Goal: Information Seeking & Learning: Find specific fact

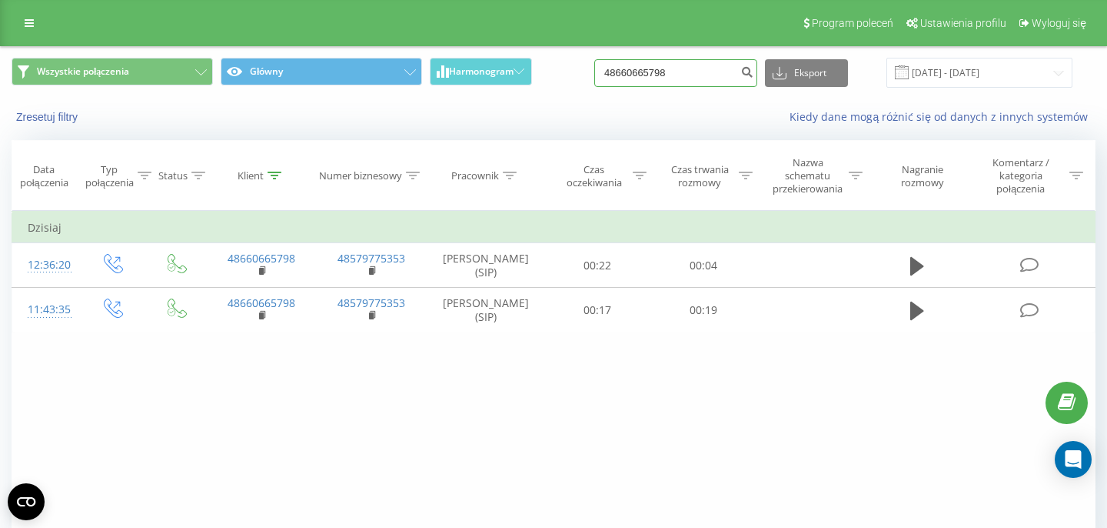
drag, startPoint x: 701, startPoint y: 70, endPoint x: 558, endPoint y: 66, distance: 143.9
click at [594, 67] on input "48660665798" at bounding box center [675, 73] width 163 height 28
click at [700, 72] on input at bounding box center [675, 73] width 163 height 28
paste input "790 788 218"
type input "790 788 218"
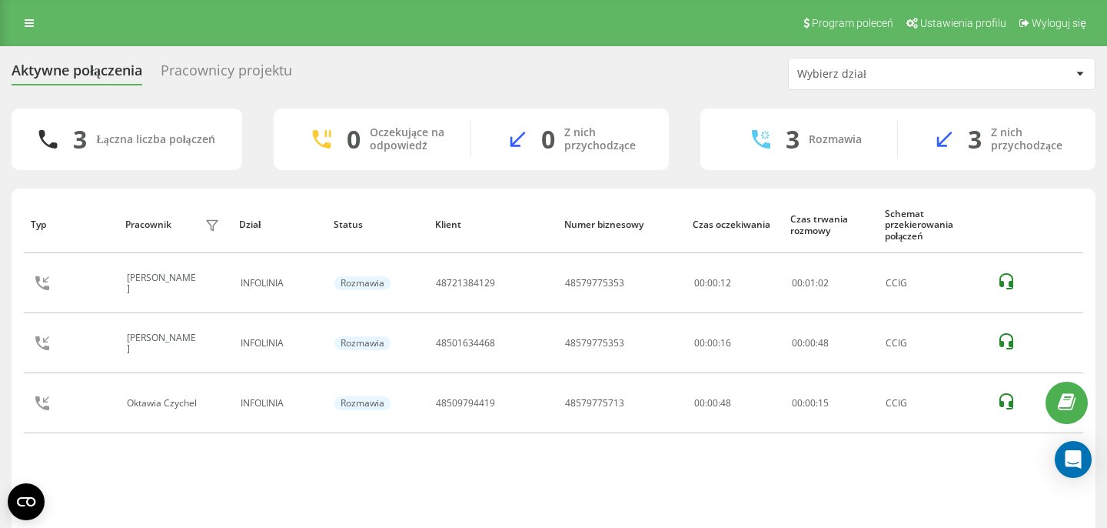
click at [195, 81] on div "Pracownicy projektu" at bounding box center [226, 74] width 131 height 24
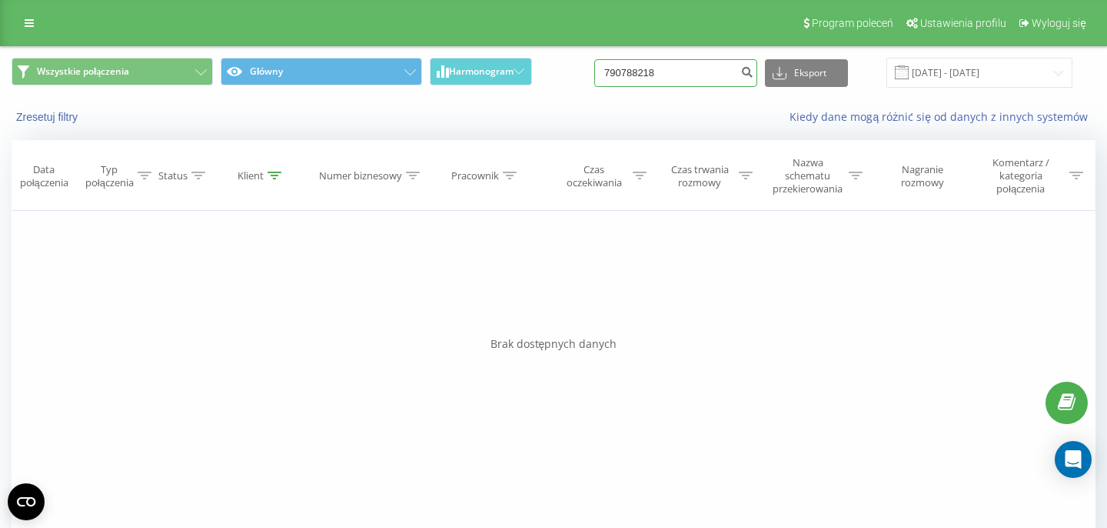
drag, startPoint x: 711, startPoint y: 78, endPoint x: 525, endPoint y: 48, distance: 187.7
click at [594, 59] on input "790788218" at bounding box center [675, 73] width 163 height 28
paste input "606 180 745"
type input "606 180 745"
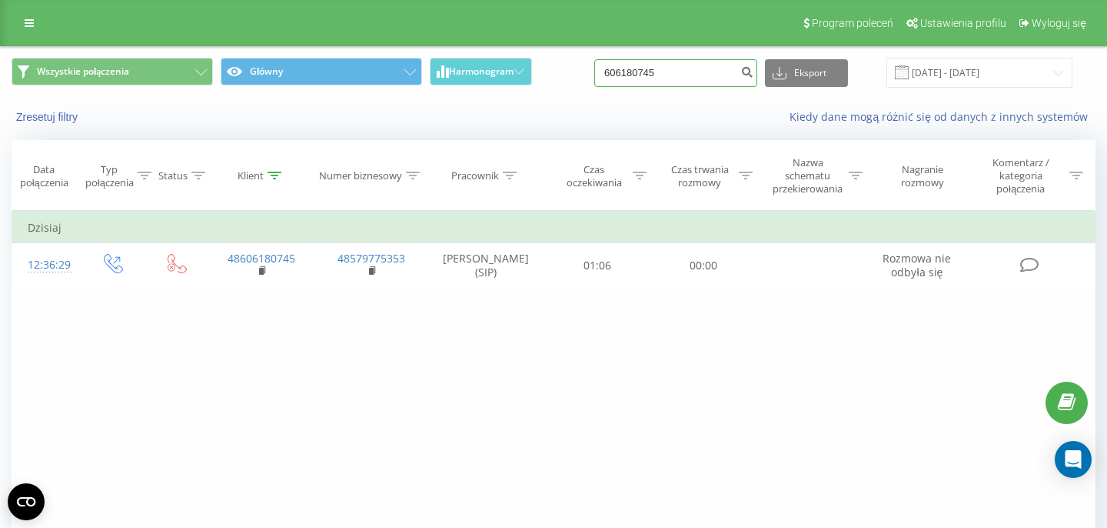
drag, startPoint x: 701, startPoint y: 78, endPoint x: 558, endPoint y: 68, distance: 142.7
click at [594, 72] on input "606180745" at bounding box center [675, 73] width 163 height 28
paste input "48729058382"
type input "48729058382"
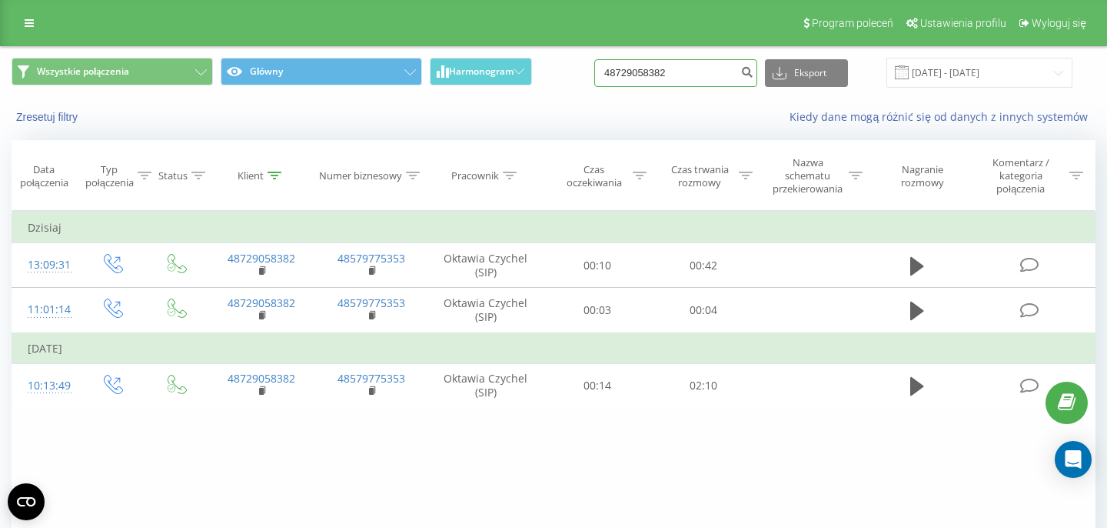
drag, startPoint x: 633, startPoint y: 72, endPoint x: 548, endPoint y: 72, distance: 85.4
click at [594, 72] on input "48729058382" at bounding box center [675, 73] width 163 height 28
click at [638, 74] on input at bounding box center [675, 73] width 163 height 28
paste input "48509314598"
type input "48509314598"
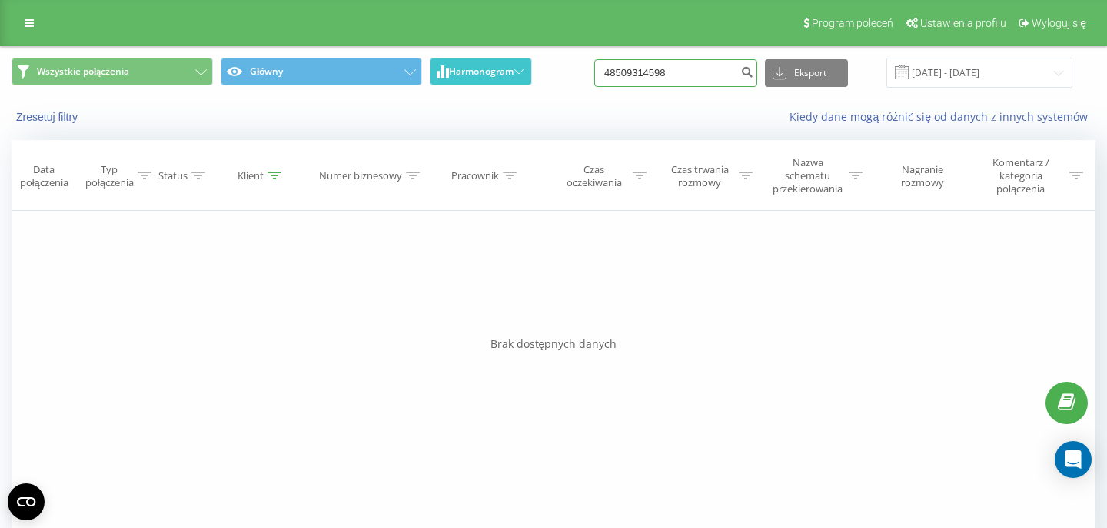
drag, startPoint x: 700, startPoint y: 75, endPoint x: 511, endPoint y: 73, distance: 188.4
click at [594, 74] on input "48509314598" at bounding box center [675, 73] width 163 height 28
paste input "604285100"
type input "48604285100"
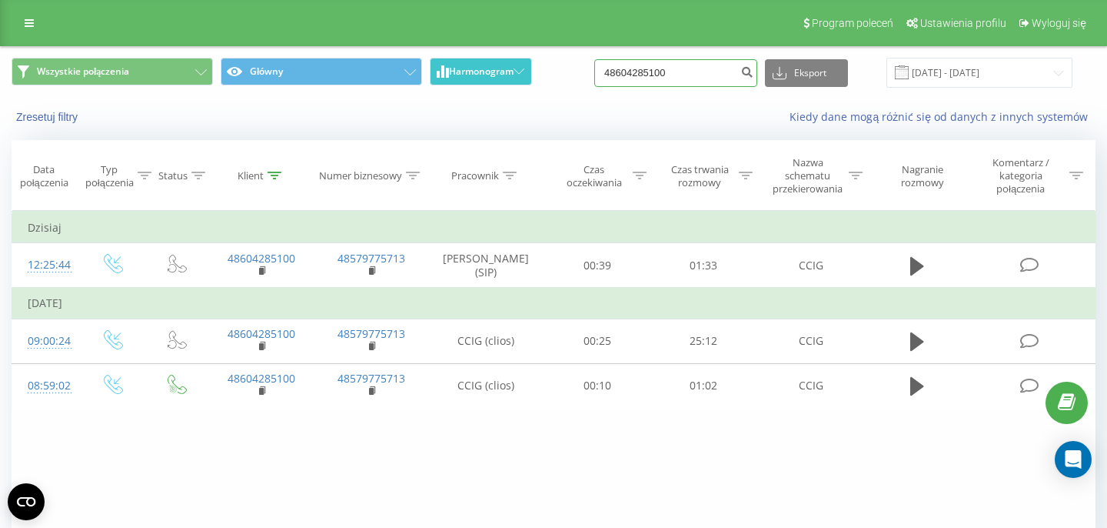
drag, startPoint x: 693, startPoint y: 72, endPoint x: 501, endPoint y: 72, distance: 192.2
click at [594, 72] on input "48604285100" at bounding box center [675, 73] width 163 height 28
click at [684, 74] on input at bounding box center [675, 73] width 163 height 28
paste input "48605101890"
type input "48605101890"
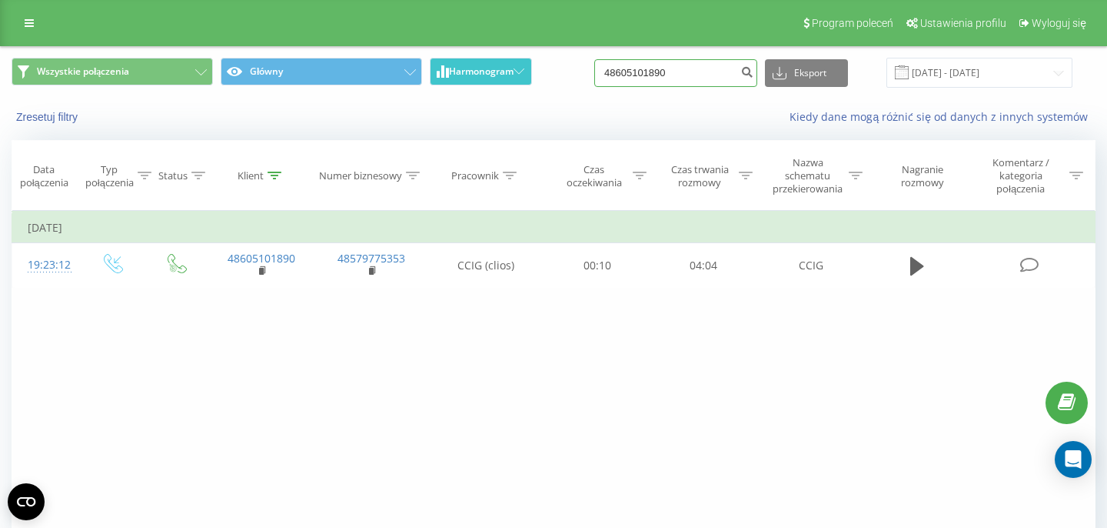
drag, startPoint x: 608, startPoint y: 71, endPoint x: 467, endPoint y: 71, distance: 141.5
click at [594, 71] on input "48605101890" at bounding box center [675, 73] width 163 height 28
paste input
type input "48605101890"
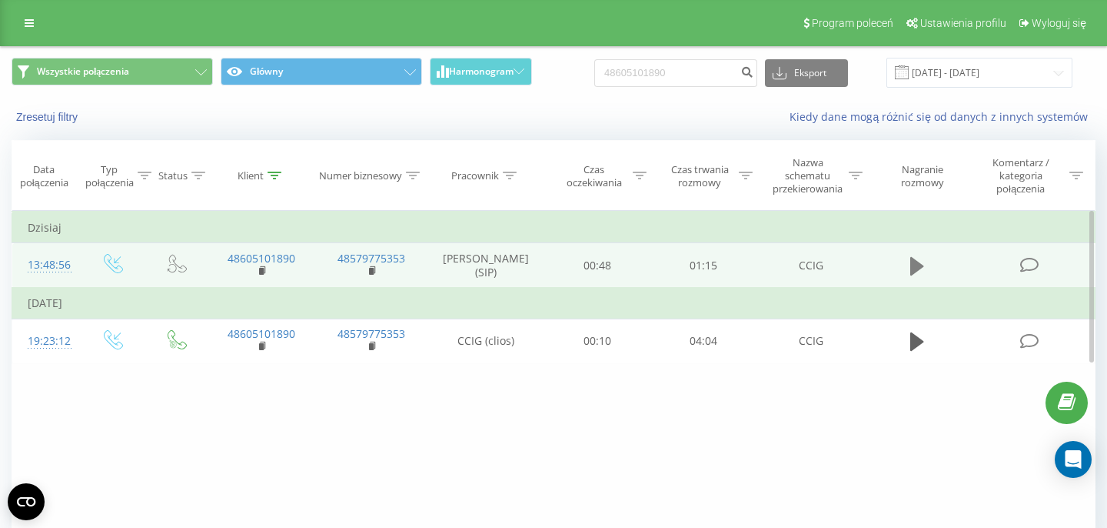
click at [915, 268] on icon at bounding box center [917, 266] width 14 height 18
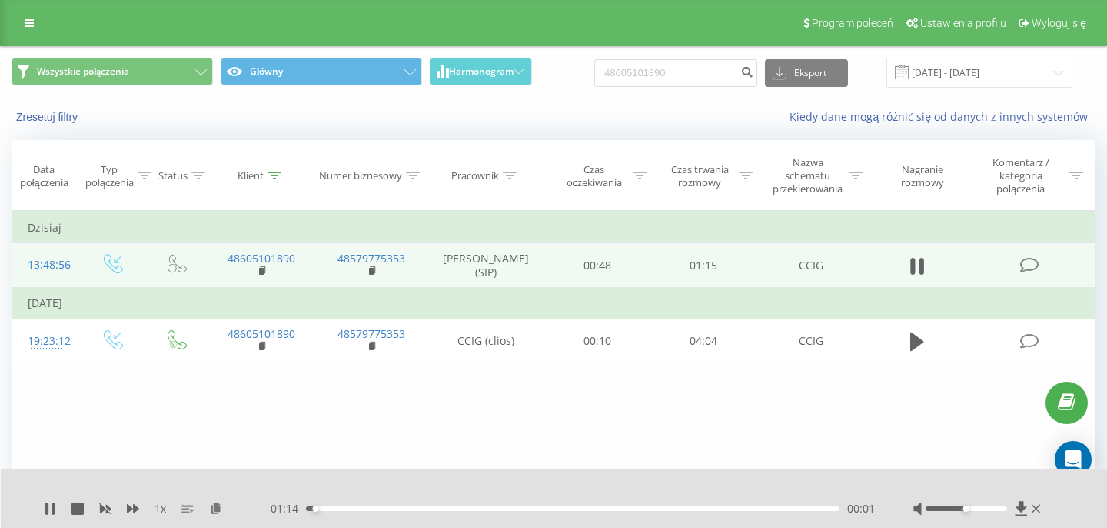
click at [777, 509] on div "00:01" at bounding box center [573, 508] width 534 height 5
click at [1037, 505] on icon at bounding box center [1036, 508] width 8 height 12
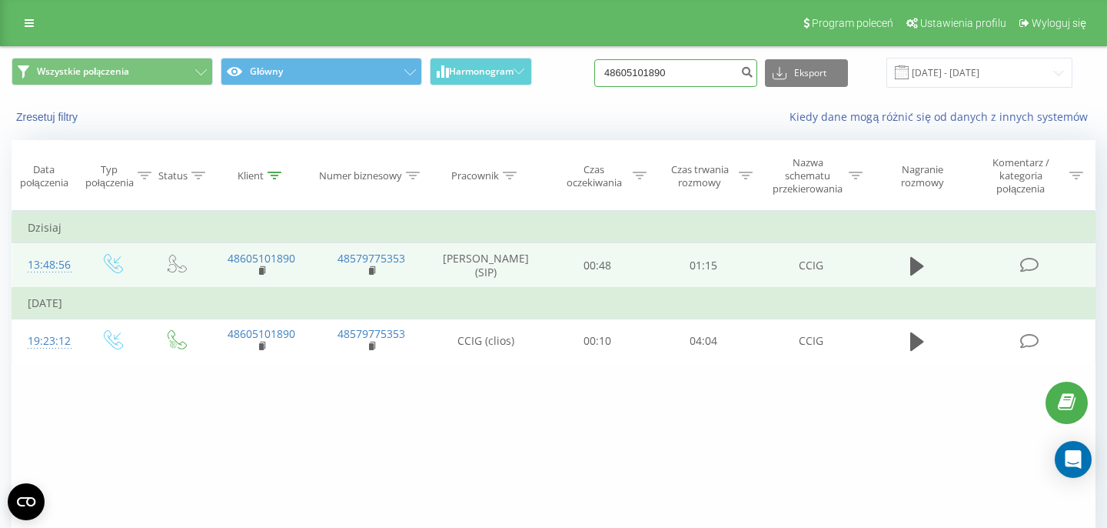
drag, startPoint x: 687, startPoint y: 78, endPoint x: 622, endPoint y: 81, distance: 64.7
click at [623, 81] on input "48605101890" at bounding box center [675, 73] width 163 height 28
click at [652, 72] on input at bounding box center [675, 73] width 163 height 28
paste input "48500803651"
type input "48500803651"
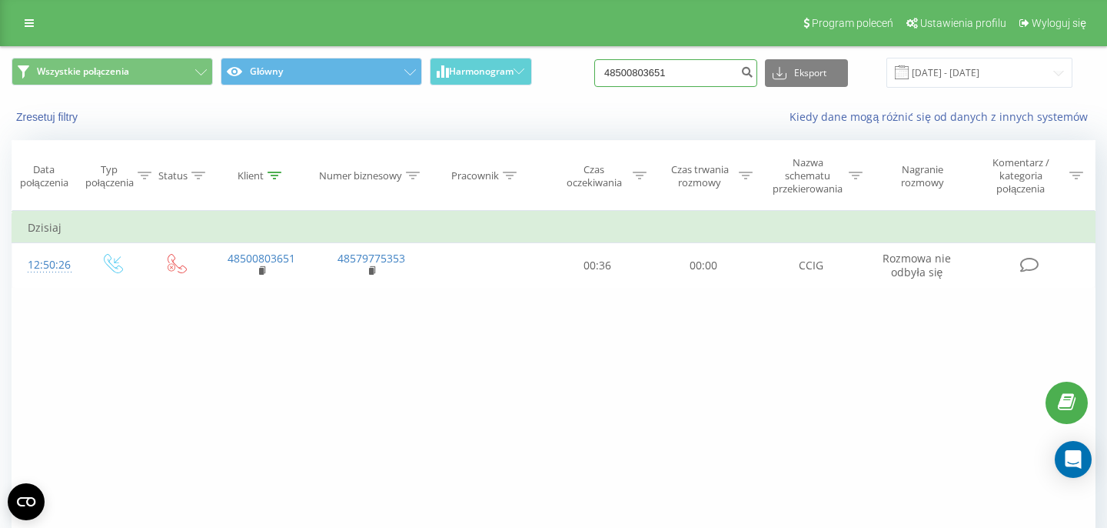
drag, startPoint x: 701, startPoint y: 73, endPoint x: 450, endPoint y: 34, distance: 254.5
click at [594, 59] on input "48500803651" at bounding box center [675, 73] width 163 height 28
paste input "505 493 574"
type input "505 493 574"
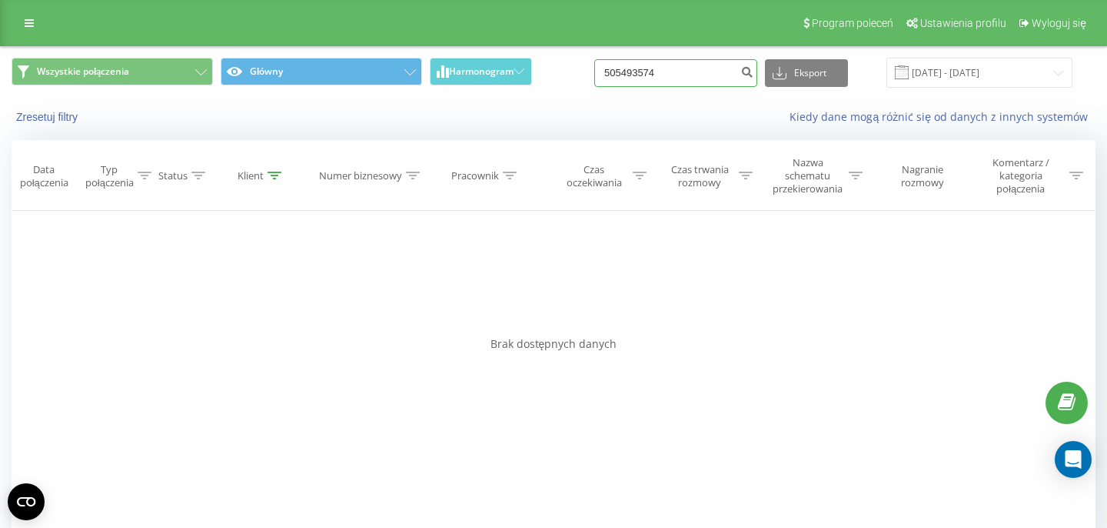
click at [692, 85] on input "505493574" at bounding box center [675, 73] width 163 height 28
drag, startPoint x: 688, startPoint y: 83, endPoint x: 600, endPoint y: 83, distance: 88.4
click at [607, 83] on input "505493574" at bounding box center [675, 73] width 163 height 28
click at [710, 75] on input at bounding box center [675, 73] width 163 height 28
paste input "508 298 274"
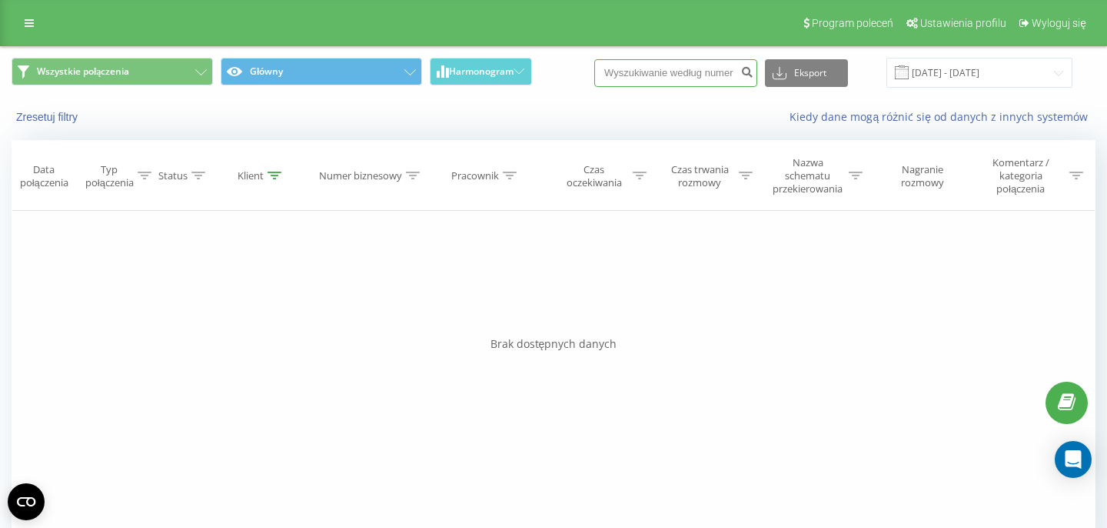
type input "508 298 274"
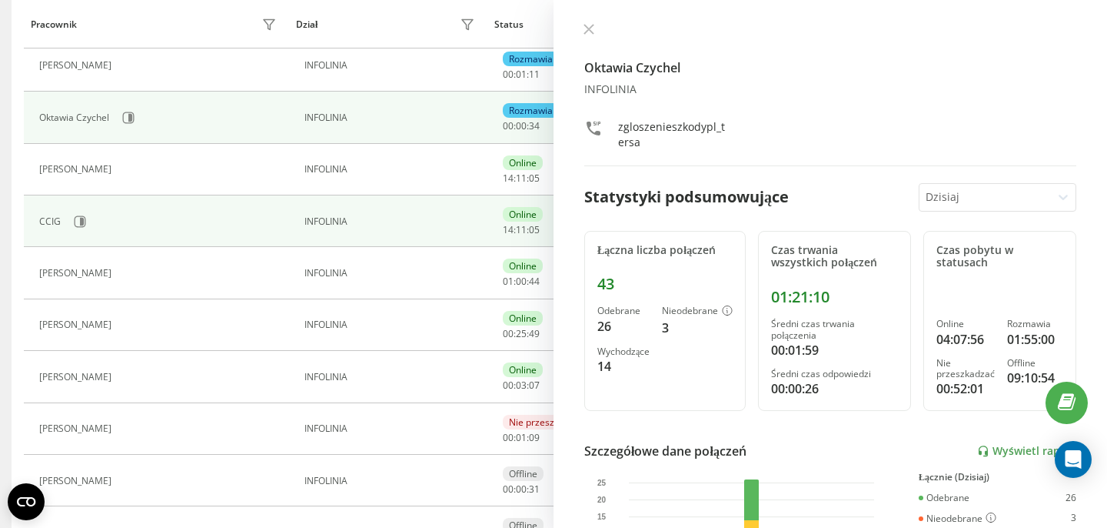
scroll to position [332, 0]
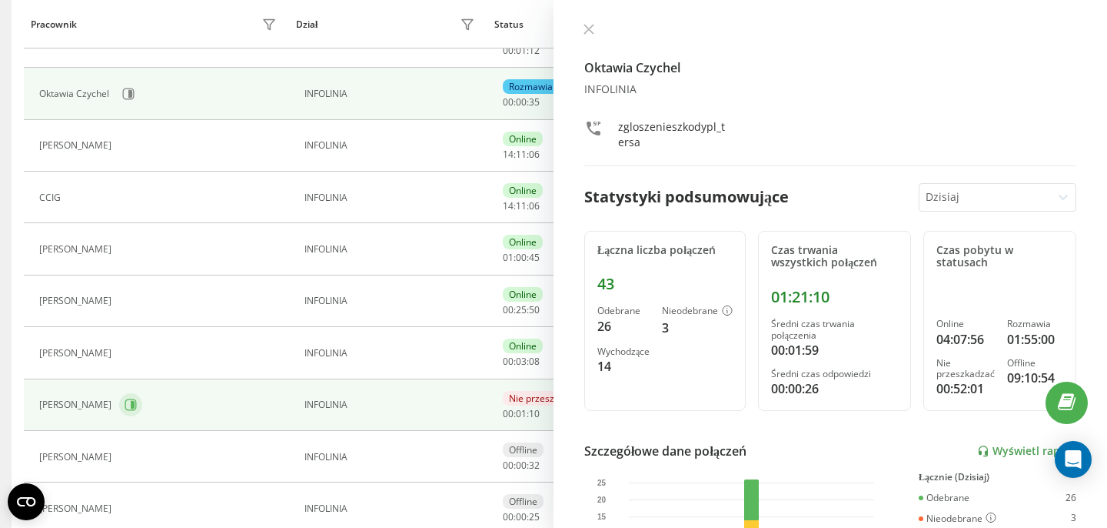
click at [125, 410] on icon at bounding box center [131, 405] width 12 height 12
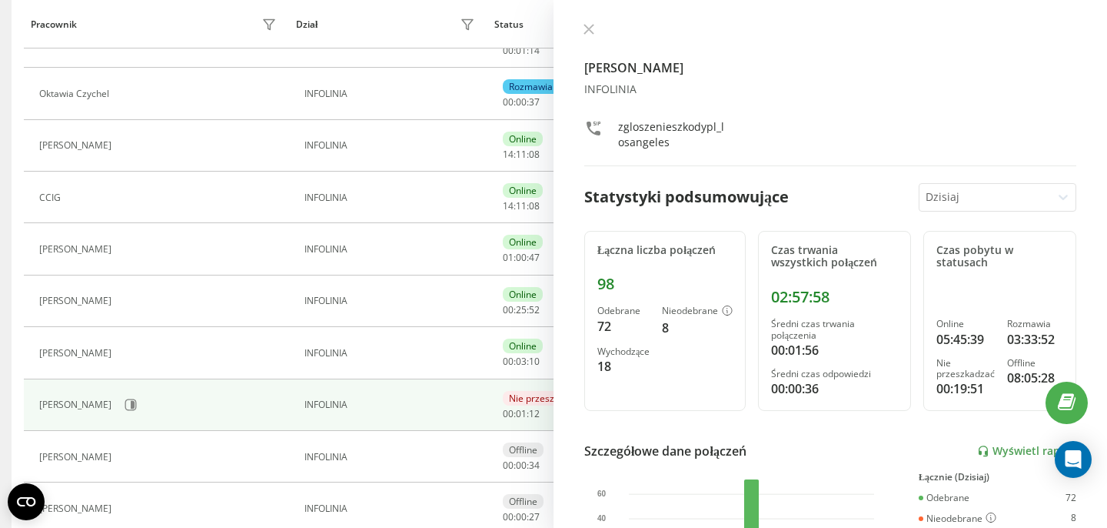
click at [594, 23] on div at bounding box center [830, 30] width 492 height 15
click at [588, 27] on icon at bounding box center [589, 29] width 11 height 11
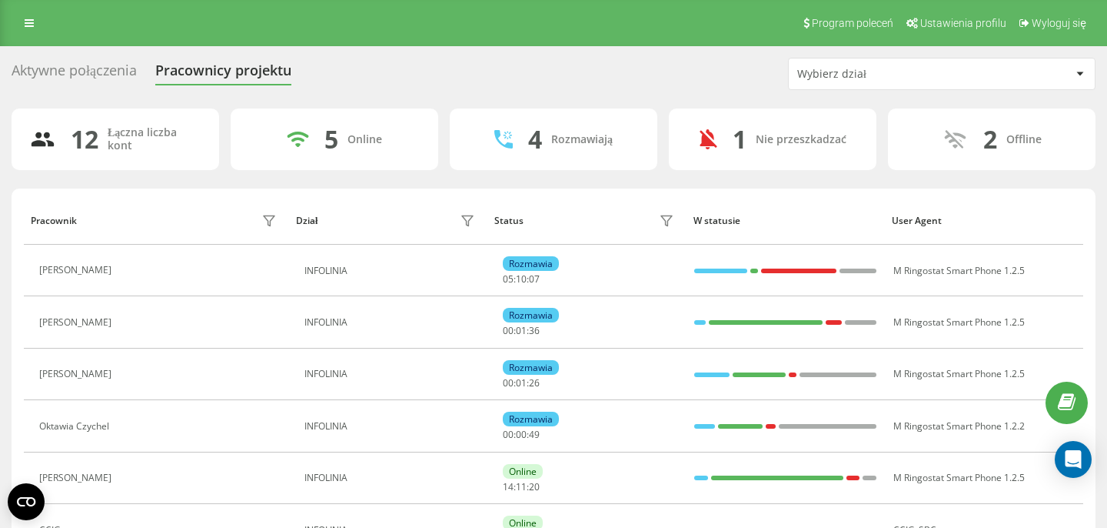
click at [107, 72] on div "Aktywne połączenia" at bounding box center [74, 74] width 125 height 24
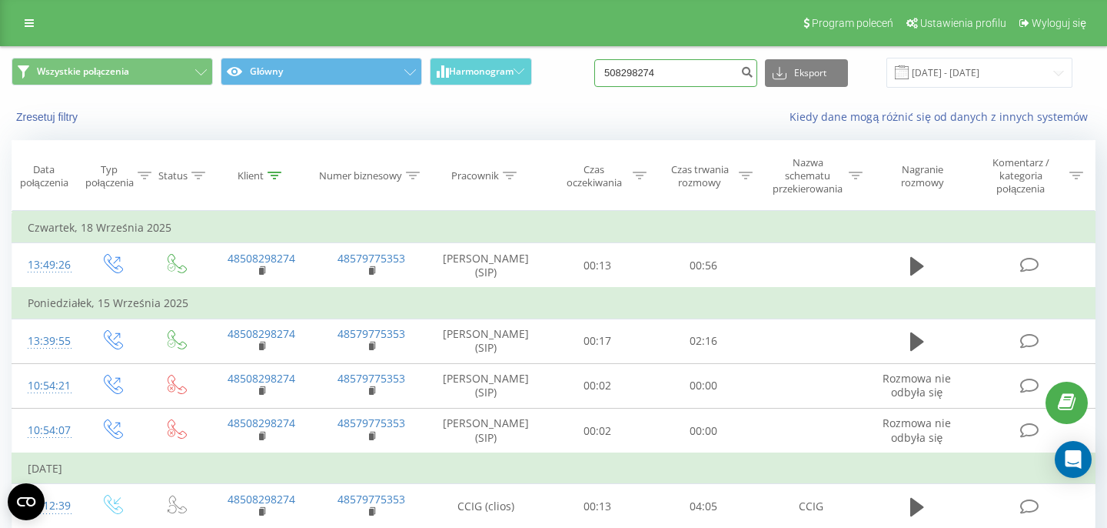
drag, startPoint x: 678, startPoint y: 80, endPoint x: 567, endPoint y: 80, distance: 111.5
click at [594, 80] on input "508298274" at bounding box center [675, 73] width 163 height 28
paste input "48516746900"
type input "48516746900"
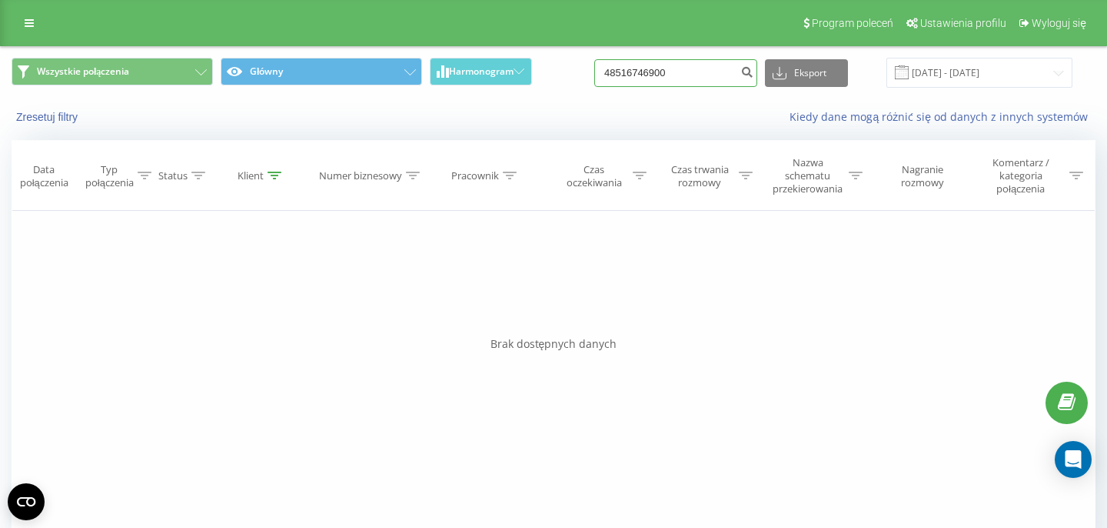
drag, startPoint x: 704, startPoint y: 75, endPoint x: 595, endPoint y: 75, distance: 109.2
click at [601, 75] on input "48516746900" at bounding box center [675, 73] width 163 height 28
paste input "789 161 314"
type input "789 161 314"
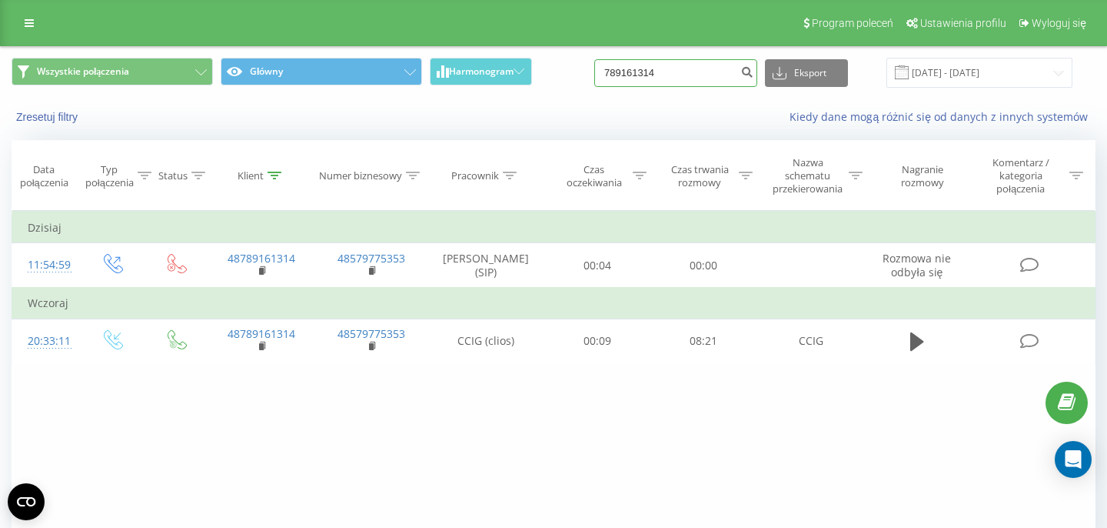
click at [698, 61] on input "789161314" at bounding box center [675, 73] width 163 height 28
drag, startPoint x: 684, startPoint y: 61, endPoint x: 651, endPoint y: 60, distance: 33.8
click at [652, 61] on input "789161314" at bounding box center [675, 73] width 163 height 28
drag, startPoint x: 694, startPoint y: 80, endPoint x: 464, endPoint y: 52, distance: 232.4
click at [594, 59] on input "789161314" at bounding box center [675, 73] width 163 height 28
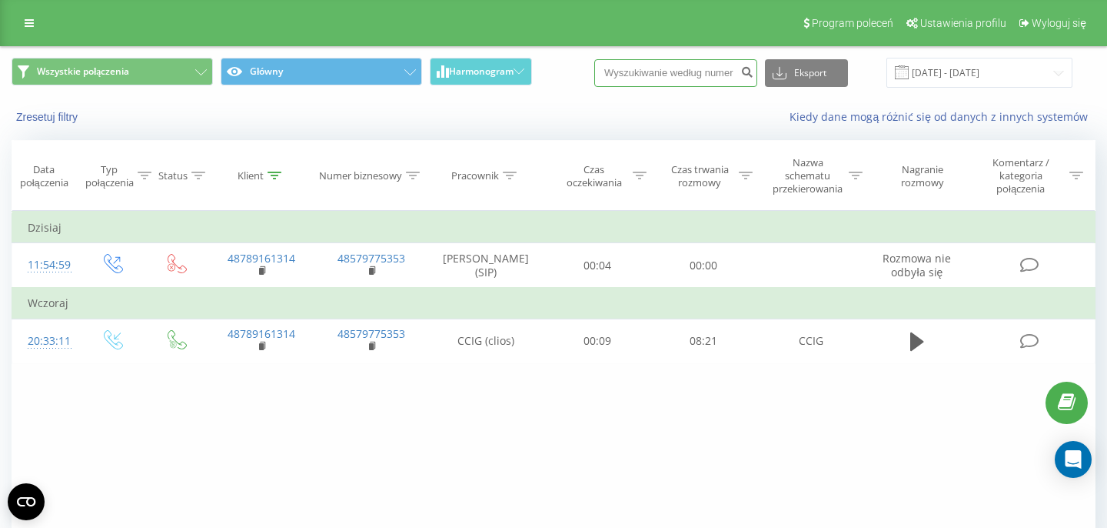
click at [690, 65] on input at bounding box center [675, 73] width 163 height 28
paste input "48692517561"
type input "48692517561"
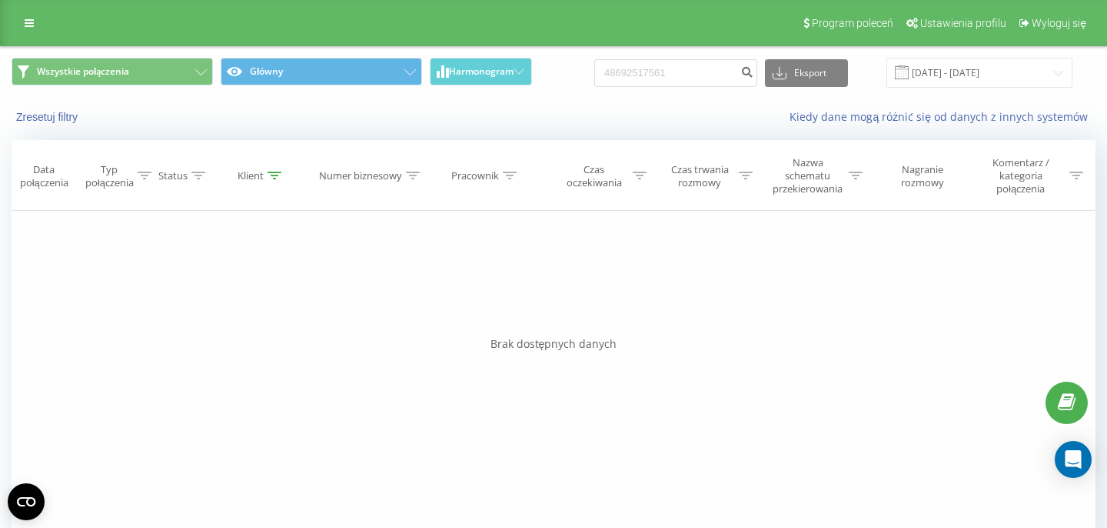
click at [563, 112] on div "Kiedy dane mogą różnić się od danych z innych systemów" at bounding box center [760, 116] width 691 height 15
drag, startPoint x: 692, startPoint y: 75, endPoint x: 536, endPoint y: 58, distance: 157.0
click at [594, 59] on input "48692517561" at bounding box center [675, 73] width 163 height 28
click at [715, 75] on input "48692517561" at bounding box center [675, 73] width 163 height 28
click at [670, 75] on input "48692517561" at bounding box center [675, 73] width 163 height 28
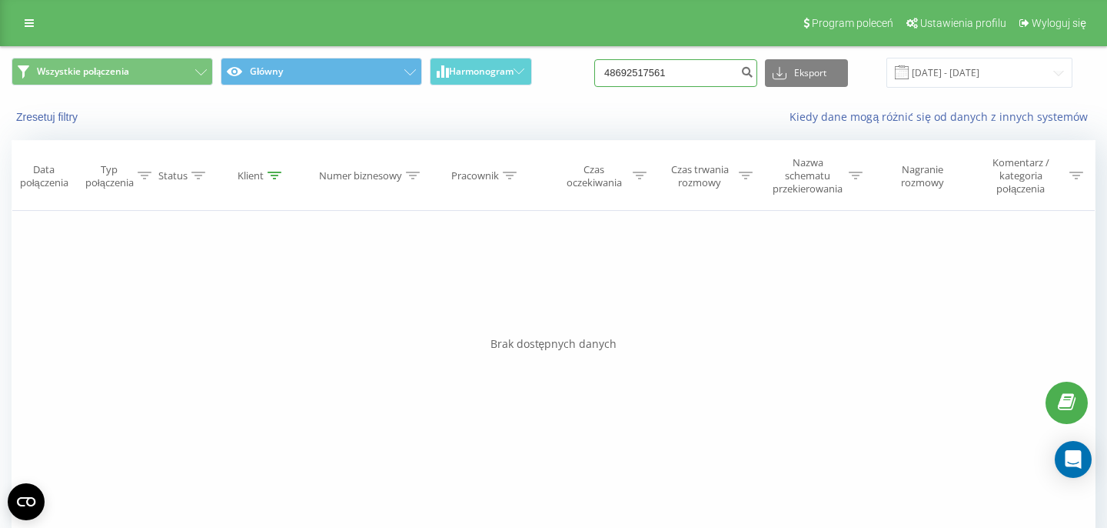
click at [670, 75] on input "48692517561" at bounding box center [675, 73] width 163 height 28
paste input "48692517561"
type input "48692517561"
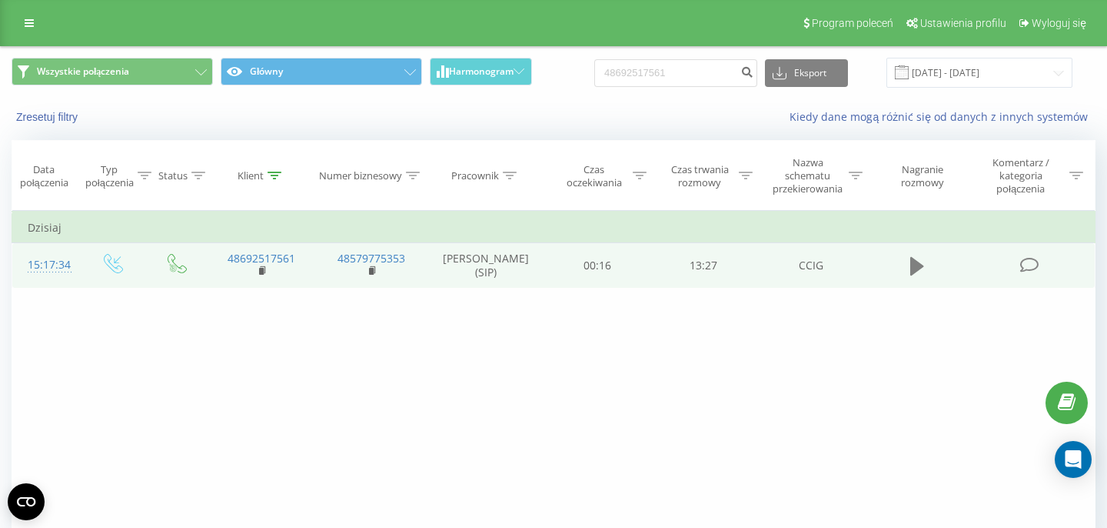
click at [921, 273] on icon at bounding box center [917, 266] width 14 height 22
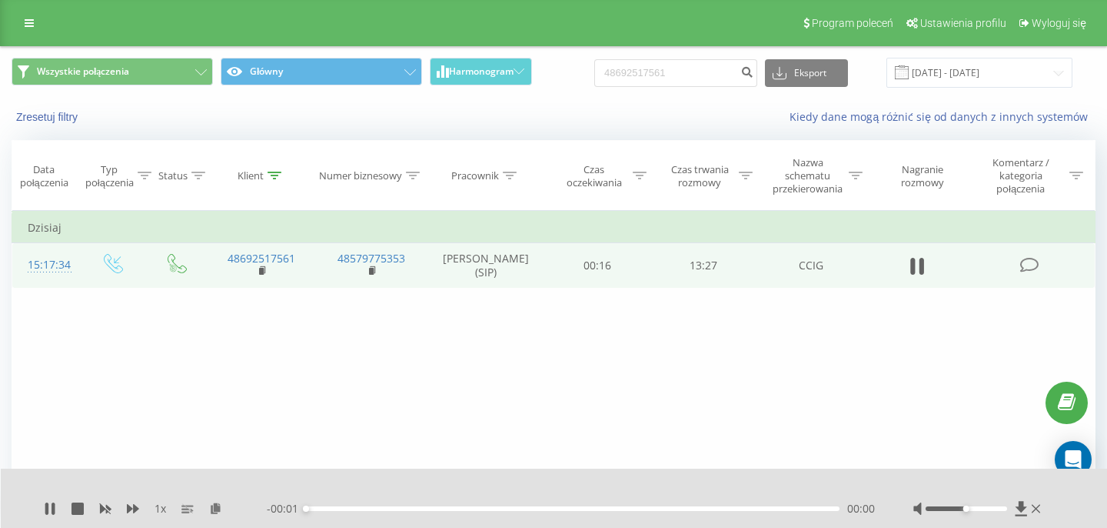
click at [578, 508] on div "00:00" at bounding box center [573, 508] width 534 height 5
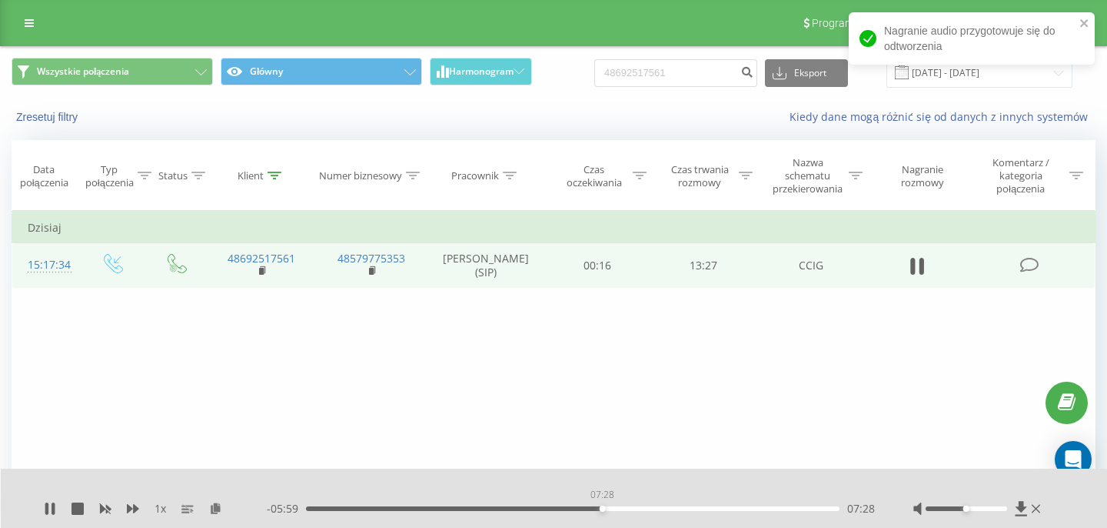
click at [602, 510] on div "07:28" at bounding box center [573, 508] width 534 height 5
click at [602, 510] on div "00:00" at bounding box center [573, 508] width 534 height 5
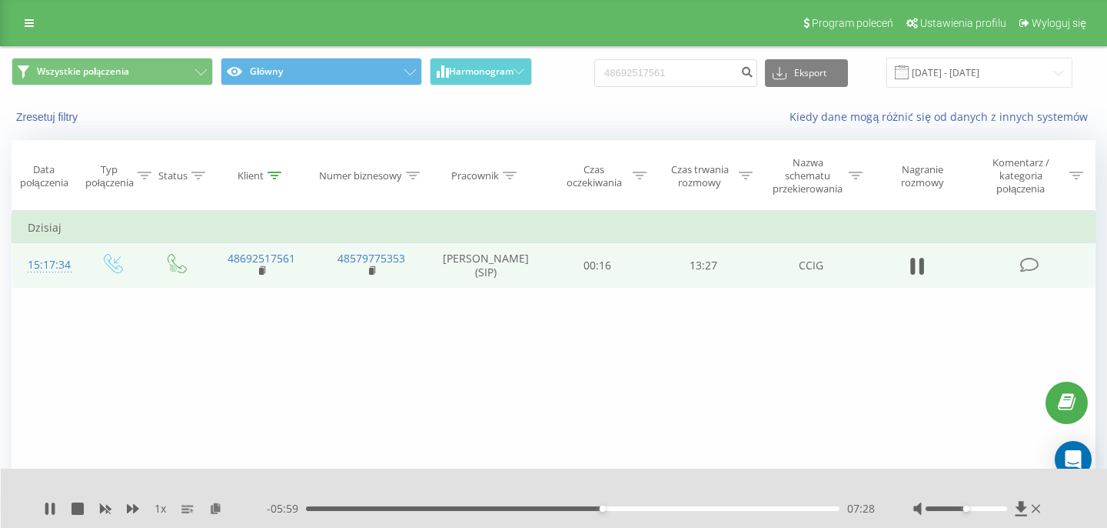
click at [573, 498] on div "1 x - 05:59 07:28 07:28" at bounding box center [554, 497] width 1107 height 59
click at [573, 506] on div "06:44" at bounding box center [573, 508] width 534 height 5
click at [43, 515] on div "1 x - 06:44 06:44 06:44" at bounding box center [554, 497] width 1107 height 59
click at [51, 513] on icon at bounding box center [50, 508] width 12 height 12
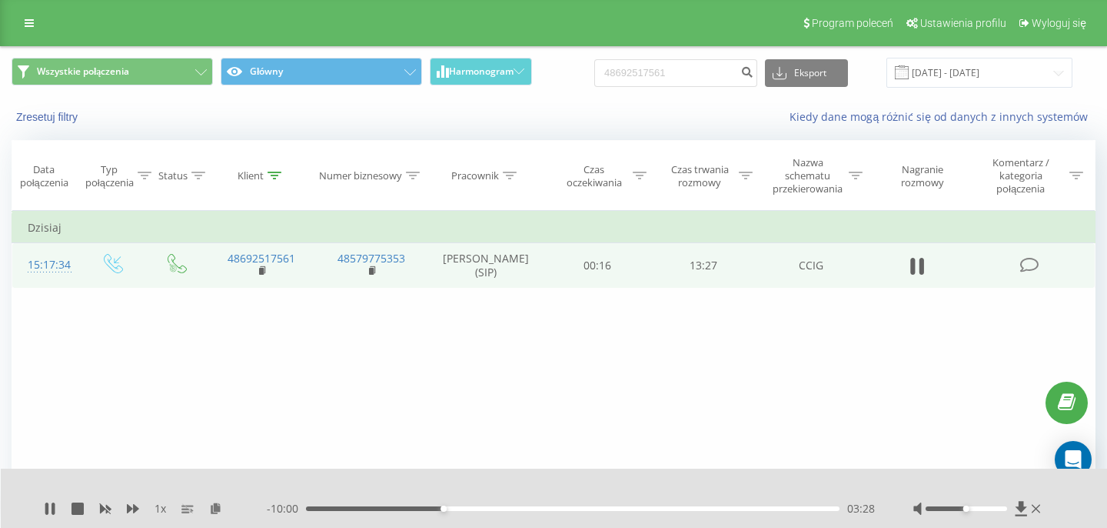
click at [581, 511] on div "- 10:00 03:28 03:28" at bounding box center [571, 508] width 608 height 15
click at [581, 508] on div "03:28" at bounding box center [573, 508] width 534 height 5
click at [55, 504] on icon at bounding box center [53, 508] width 3 height 12
click at [49, 511] on icon at bounding box center [49, 508] width 9 height 12
click at [687, 74] on input "48692517561" at bounding box center [675, 73] width 163 height 28
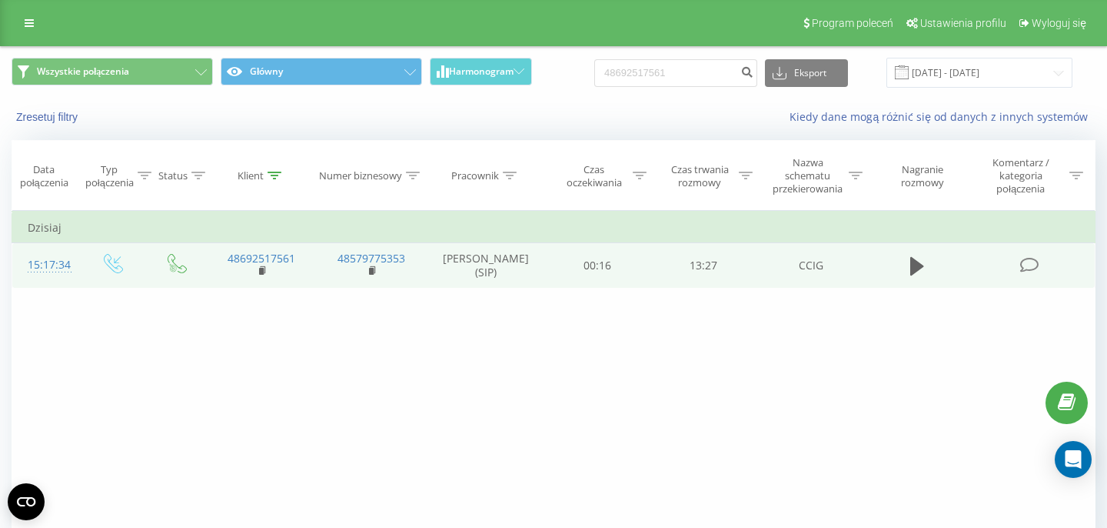
click at [916, 256] on td at bounding box center [918, 265] width 102 height 45
click at [916, 265] on icon at bounding box center [917, 266] width 14 height 18
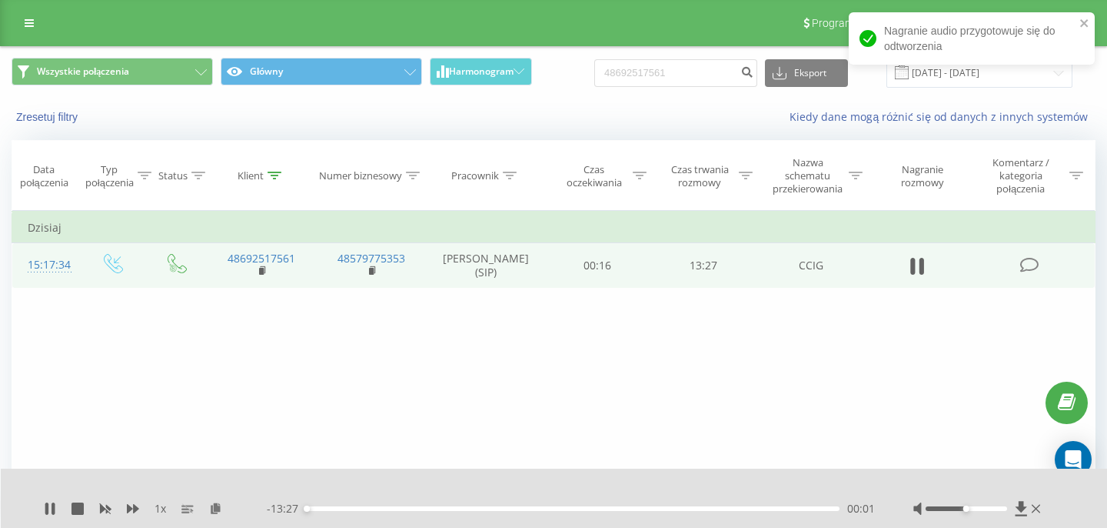
click at [511, 505] on div "- 13:27 00:01 00:01" at bounding box center [571, 508] width 608 height 15
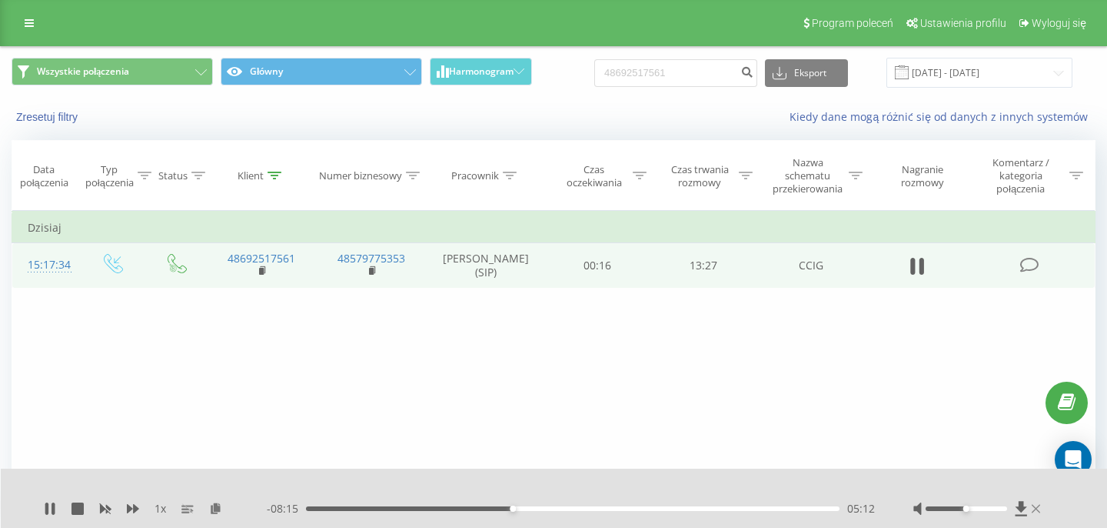
click at [1040, 508] on icon at bounding box center [1036, 508] width 8 height 12
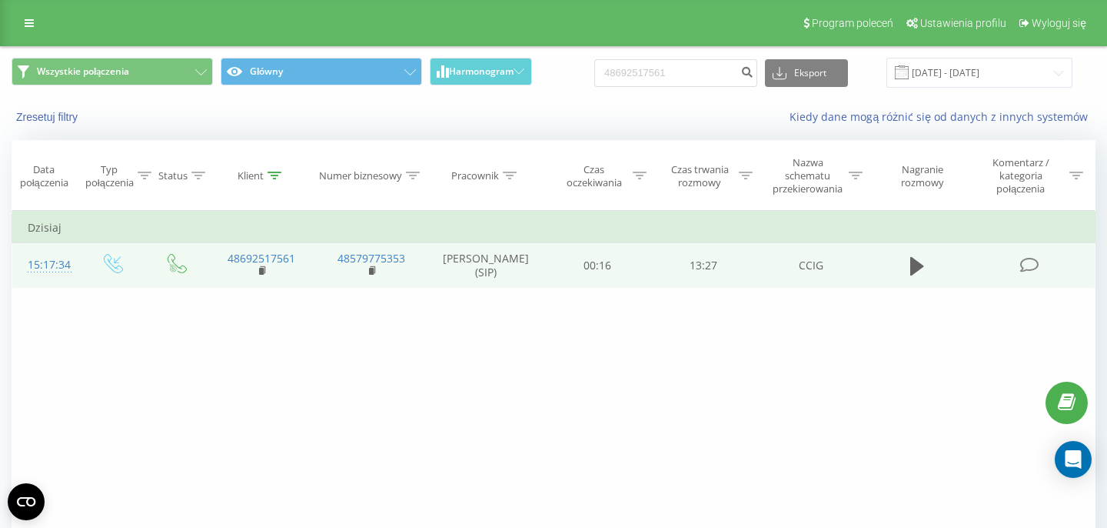
click at [899, 263] on td at bounding box center [918, 265] width 102 height 45
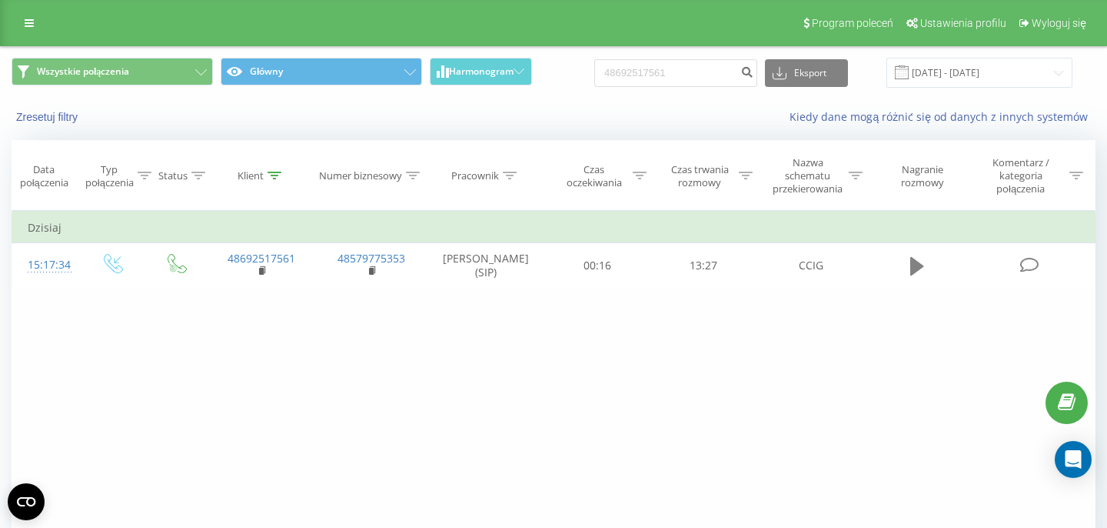
click at [908, 268] on button at bounding box center [917, 266] width 23 height 23
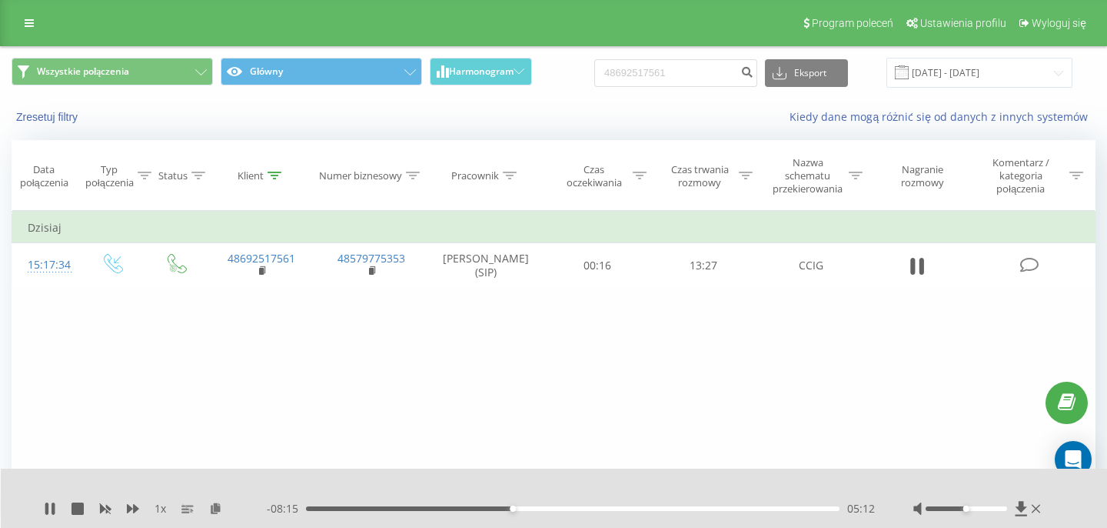
click at [443, 513] on div "- 08:15 05:12 05:12" at bounding box center [571, 508] width 608 height 15
click at [607, 508] on div "05:18" at bounding box center [573, 508] width 534 height 5
click at [671, 508] on div "09:11" at bounding box center [573, 508] width 534 height 5
click at [571, 510] on div "09:13" at bounding box center [573, 508] width 534 height 5
click at [671, 510] on div "09:11" at bounding box center [573, 508] width 534 height 5
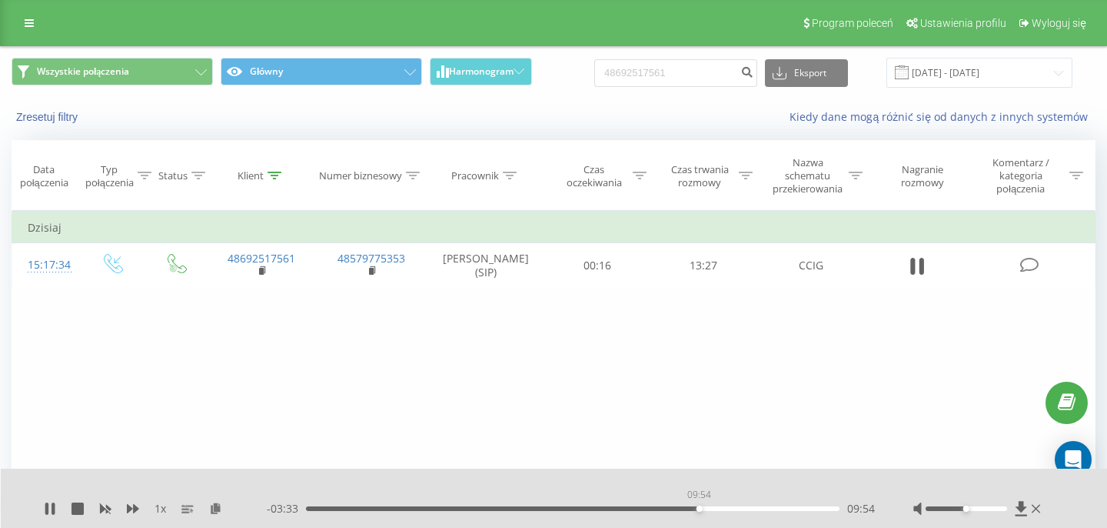
click at [699, 508] on div "09:54" at bounding box center [573, 508] width 534 height 5
click at [721, 508] on div "09:56" at bounding box center [573, 508] width 534 height 5
click at [741, 508] on div "10:29" at bounding box center [573, 508] width 534 height 5
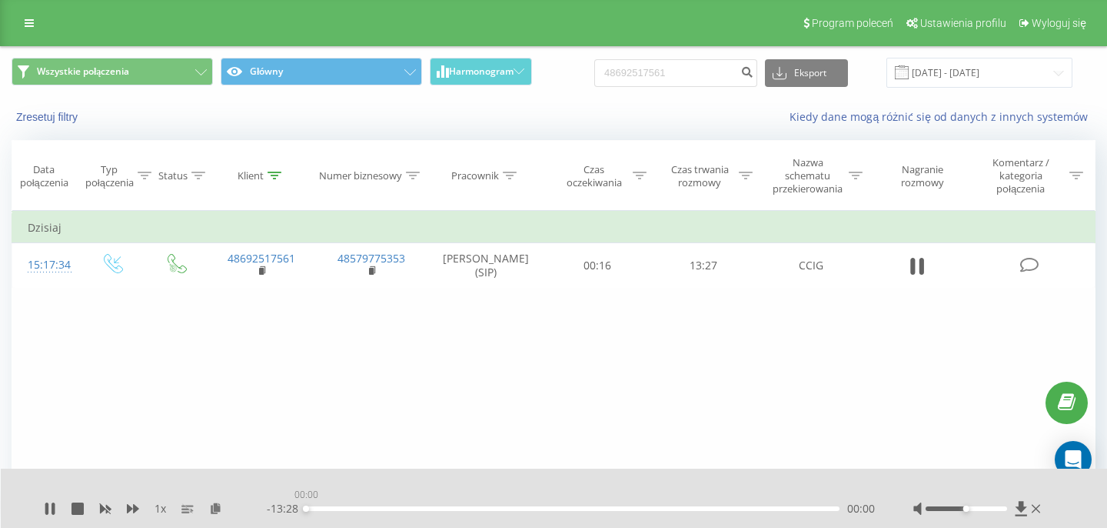
click at [761, 508] on div "00:00" at bounding box center [573, 508] width 534 height 5
click at [791, 509] on div "00:00" at bounding box center [573, 508] width 534 height 5
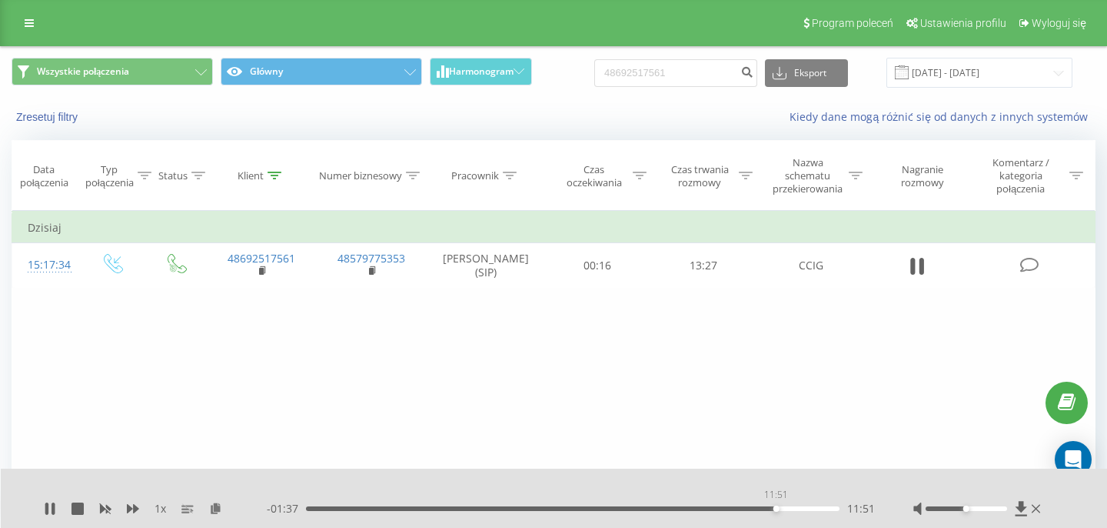
click at [776, 508] on div "11:51" at bounding box center [573, 508] width 534 height 5
click at [762, 508] on div "11:30" at bounding box center [573, 508] width 534 height 5
click at [785, 508] on div "12:04" at bounding box center [573, 508] width 534 height 5
click at [781, 508] on div "12:06" at bounding box center [573, 508] width 534 height 5
click at [772, 507] on div "11:45" at bounding box center [573, 508] width 534 height 5
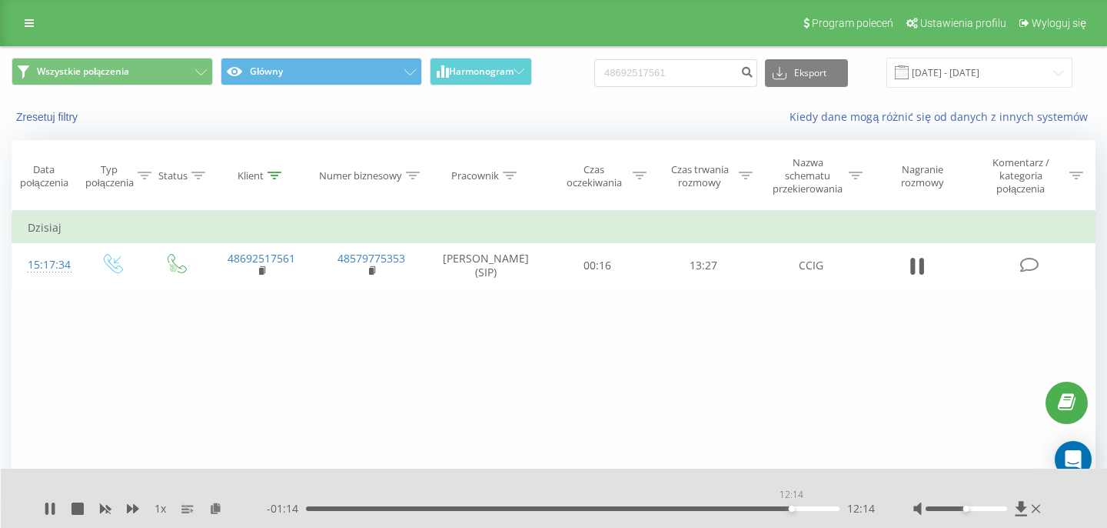
click at [791, 508] on div "12:14" at bounding box center [573, 508] width 534 height 5
click at [800, 508] on div "12:27" at bounding box center [573, 508] width 534 height 5
click at [693, 507] on div "12:29" at bounding box center [573, 508] width 534 height 5
click at [728, 508] on div "10:19" at bounding box center [573, 508] width 534 height 5
click at [741, 508] on div "10:58" at bounding box center [573, 508] width 534 height 5
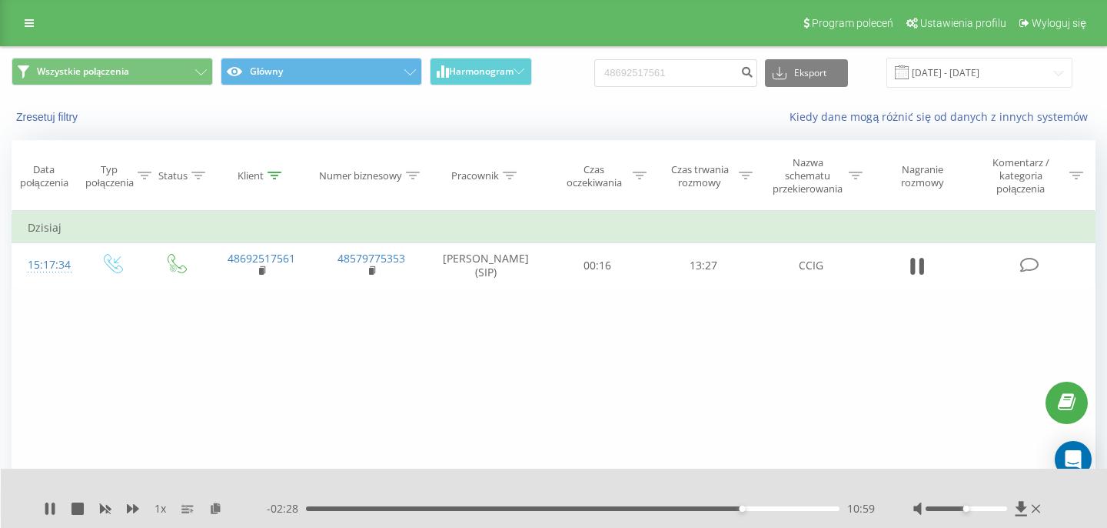
click at [753, 508] on div "10:59" at bounding box center [573, 508] width 534 height 5
click at [769, 506] on div "11:40" at bounding box center [573, 508] width 534 height 5
click at [777, 509] on div "11:53" at bounding box center [573, 508] width 534 height 5
click at [789, 509] on div "12:10" at bounding box center [573, 508] width 534 height 5
click at [801, 508] on div "12:29" at bounding box center [573, 508] width 534 height 5
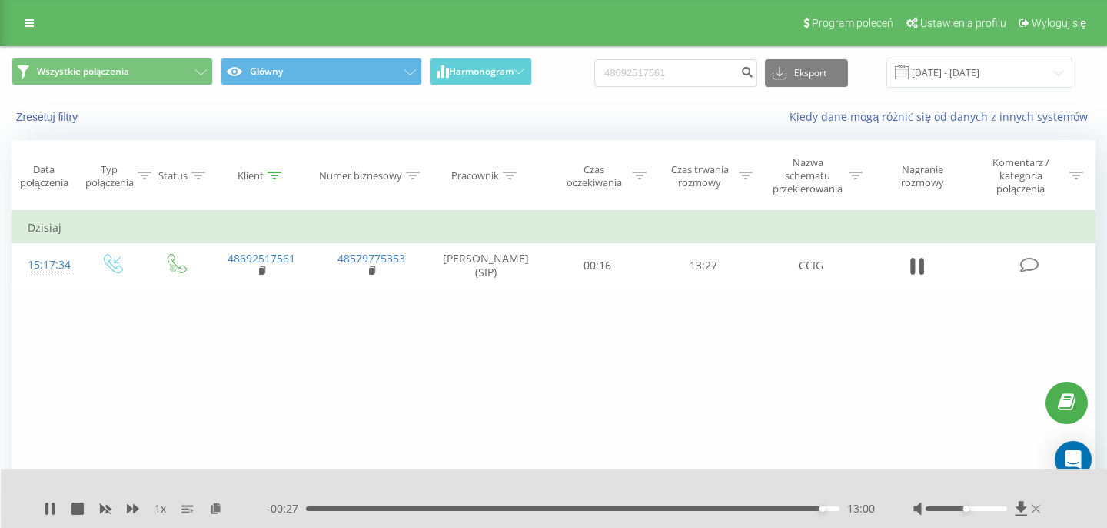
click at [1038, 510] on icon at bounding box center [1036, 508] width 8 height 8
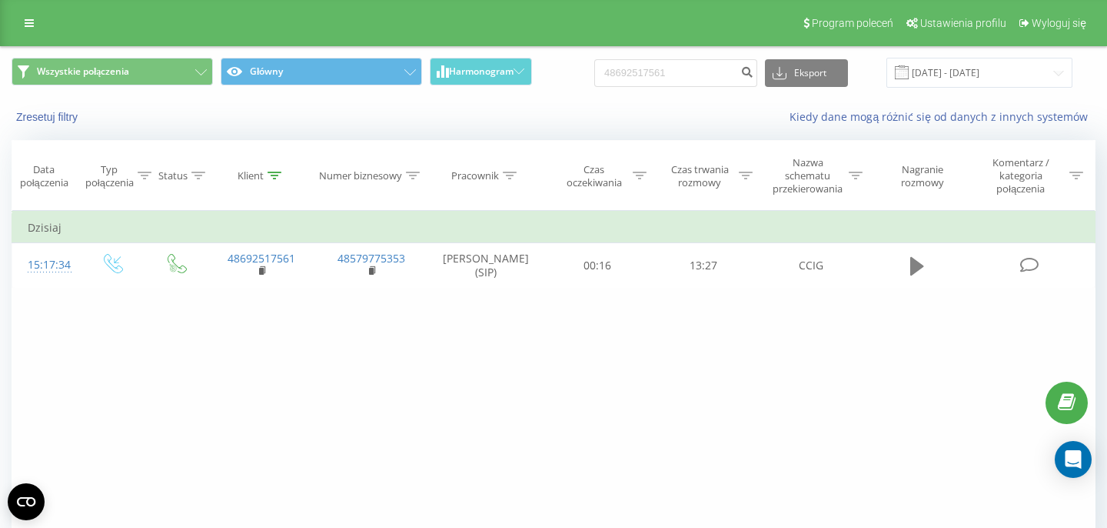
click at [911, 274] on icon at bounding box center [917, 266] width 14 height 18
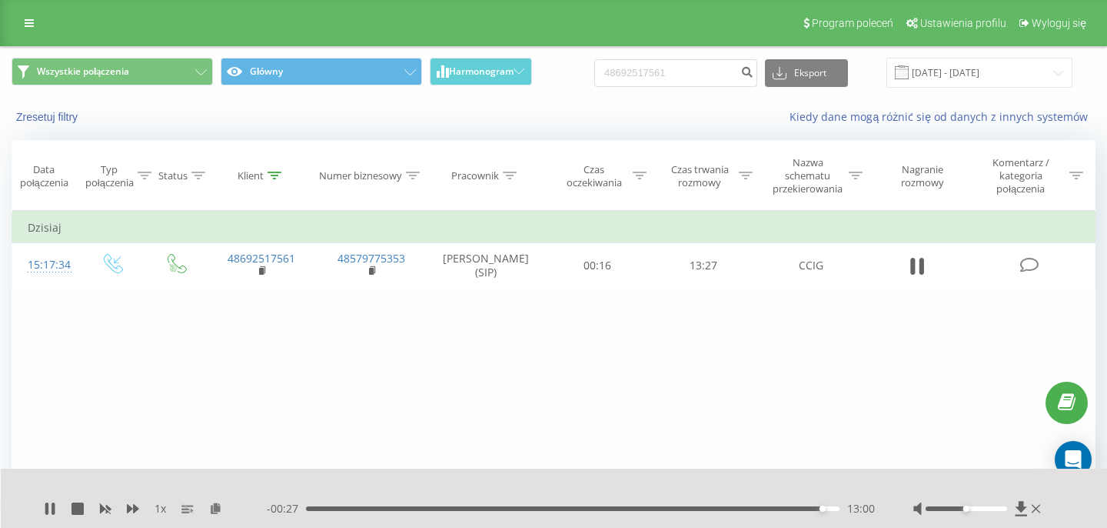
click at [348, 506] on div "13:00" at bounding box center [573, 508] width 534 height 5
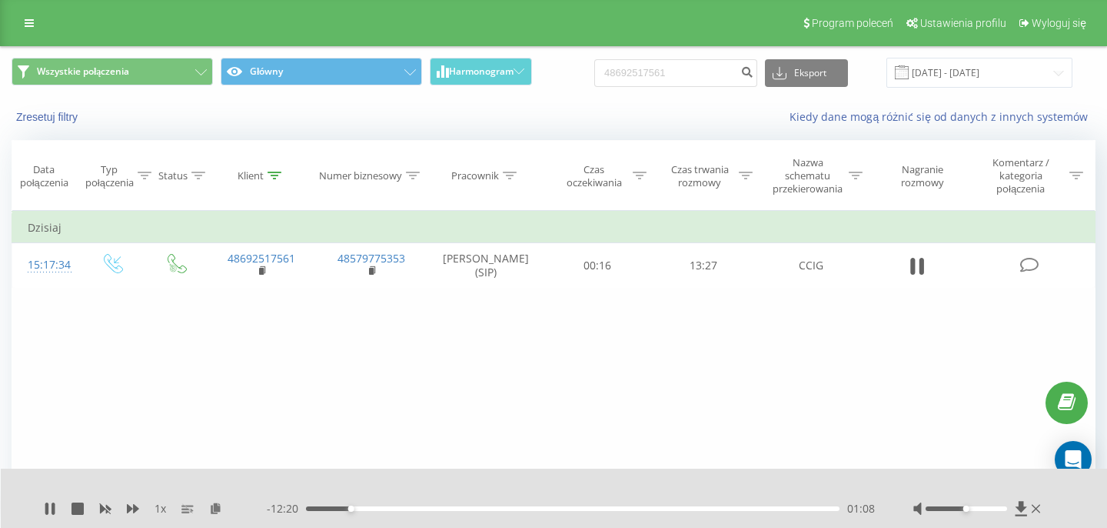
click at [359, 507] on div "01:08" at bounding box center [573, 508] width 534 height 5
click at [128, 509] on icon at bounding box center [133, 508] width 12 height 9
click at [374, 509] on div "01:29" at bounding box center [573, 508] width 534 height 5
click at [365, 508] on div "01:30" at bounding box center [573, 508] width 534 height 5
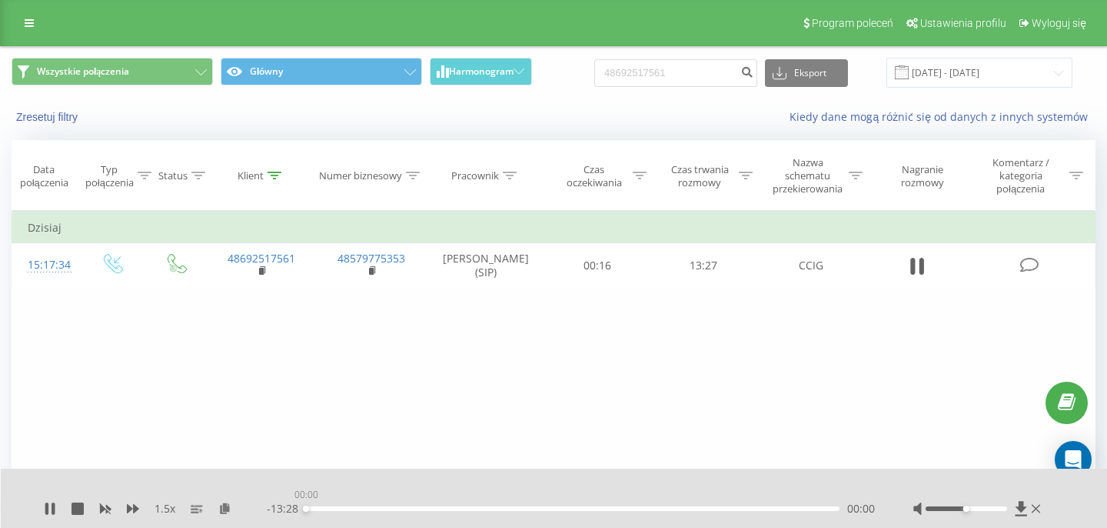
click at [401, 507] on div "00:00" at bounding box center [573, 508] width 534 height 5
click at [417, 508] on div "02:25" at bounding box center [573, 508] width 534 height 5
click at [433, 508] on div "02:53" at bounding box center [573, 508] width 534 height 5
click at [1037, 508] on icon at bounding box center [1036, 508] width 8 height 8
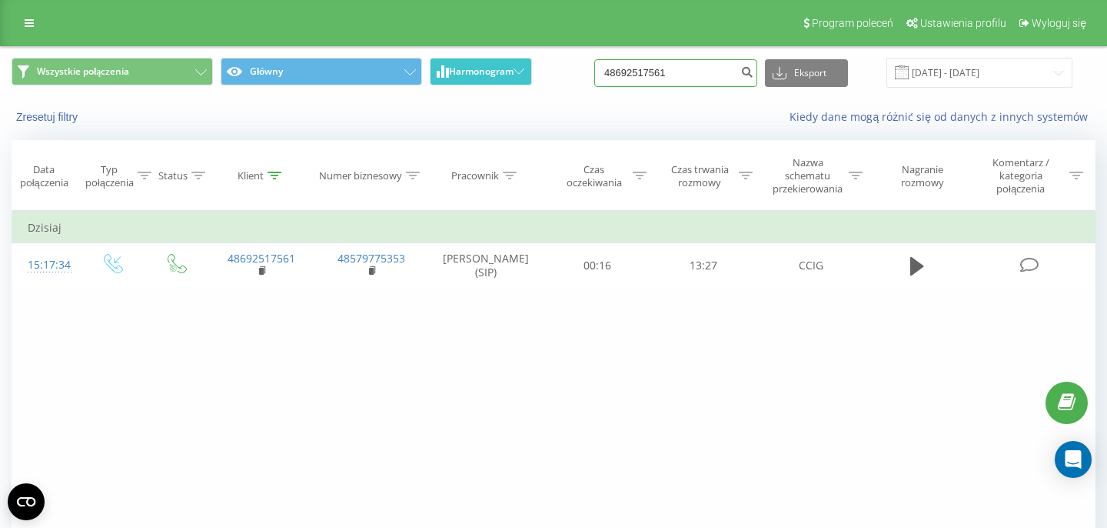
drag, startPoint x: 695, startPoint y: 75, endPoint x: 431, endPoint y: 66, distance: 263.9
click at [594, 66] on input "48692517561" at bounding box center [675, 73] width 163 height 28
click at [715, 72] on input at bounding box center [675, 73] width 163 height 28
paste input "608 019 389"
type input "608 019 389"
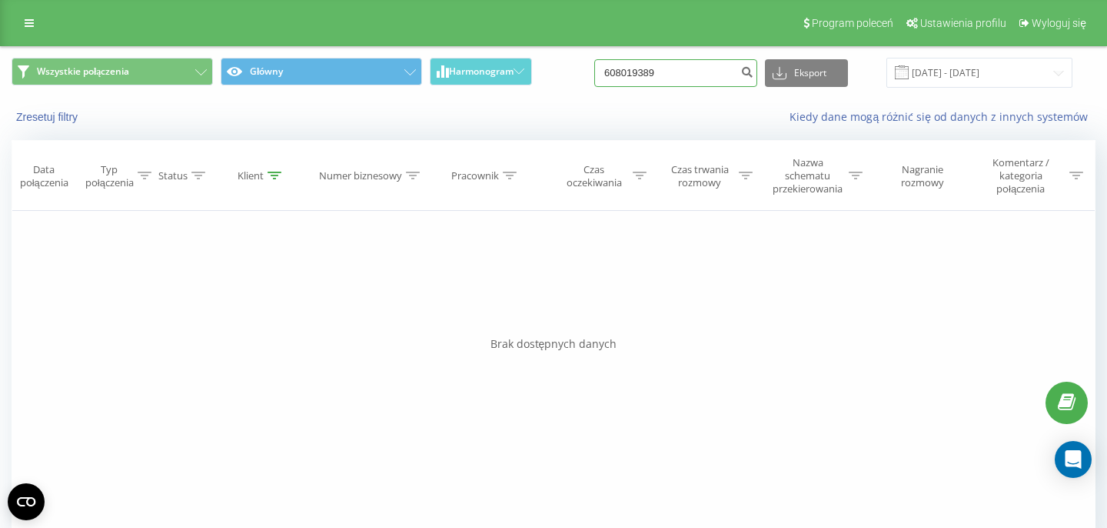
drag, startPoint x: 707, startPoint y: 76, endPoint x: 447, endPoint y: 54, distance: 261.6
click at [594, 59] on input "608019389" at bounding box center [675, 73] width 163 height 28
paste input "48729280517"
type input "48729280517"
drag, startPoint x: 715, startPoint y: 68, endPoint x: 516, endPoint y: 71, distance: 199.2
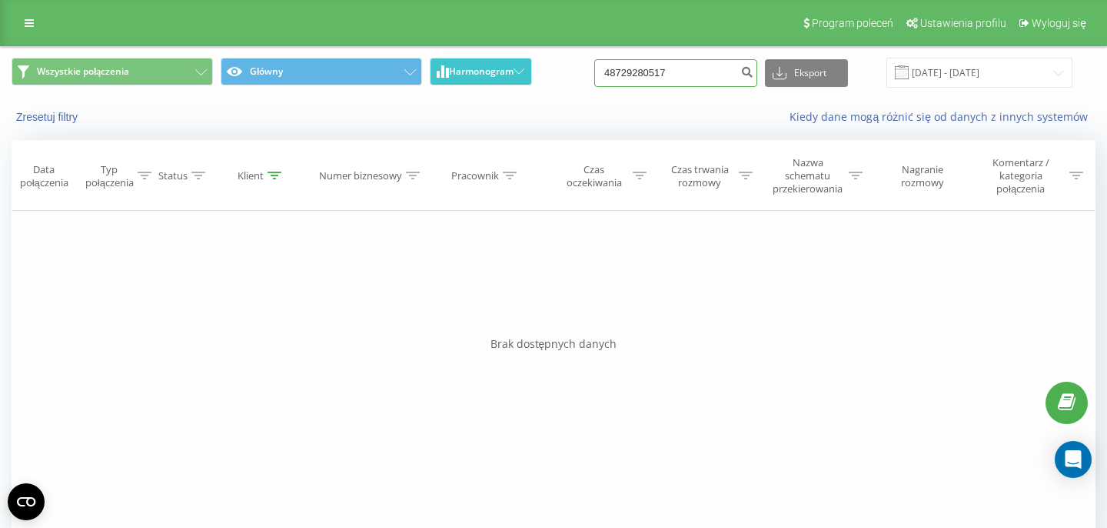
click at [594, 75] on input "48729280517" at bounding box center [675, 73] width 163 height 28
click at [694, 73] on input at bounding box center [675, 73] width 163 height 28
paste input "507 526 820"
type input "507 526 820"
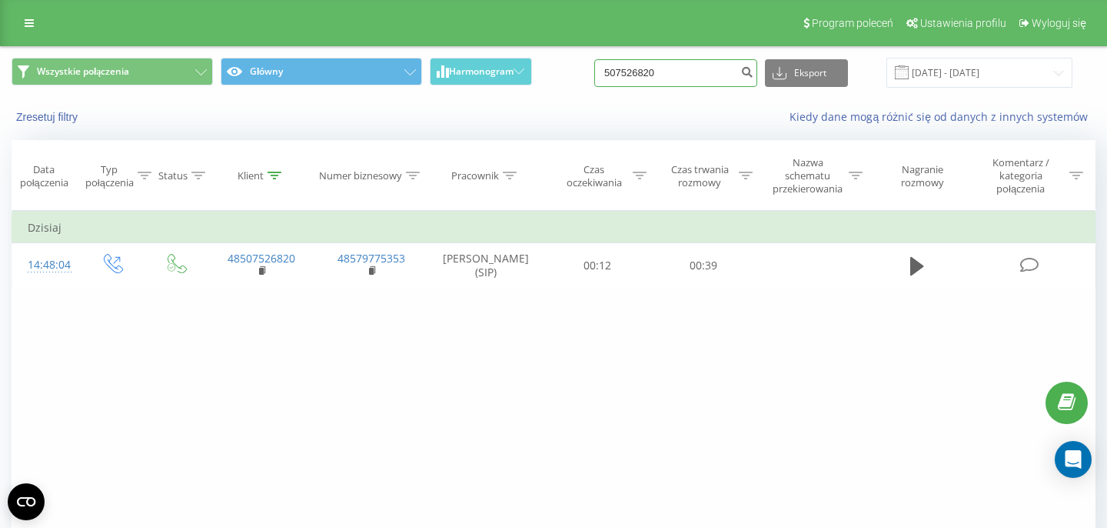
drag, startPoint x: 692, startPoint y: 73, endPoint x: 622, endPoint y: 73, distance: 70.0
click at [623, 73] on input "507526820" at bounding box center [675, 73] width 163 height 28
paste input "48507092118"
type input "48507092118"
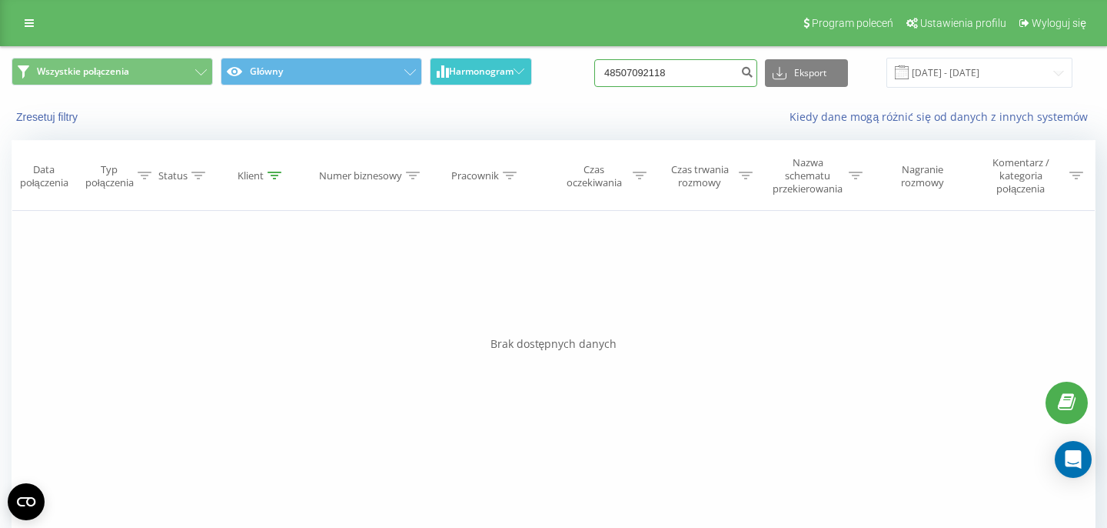
drag, startPoint x: 690, startPoint y: 72, endPoint x: 514, endPoint y: 72, distance: 175.3
click at [594, 72] on input "48507092118" at bounding box center [675, 73] width 163 height 28
paste input "691671262"
type input "48691671262"
drag, startPoint x: 678, startPoint y: 71, endPoint x: 538, endPoint y: 71, distance: 140.7
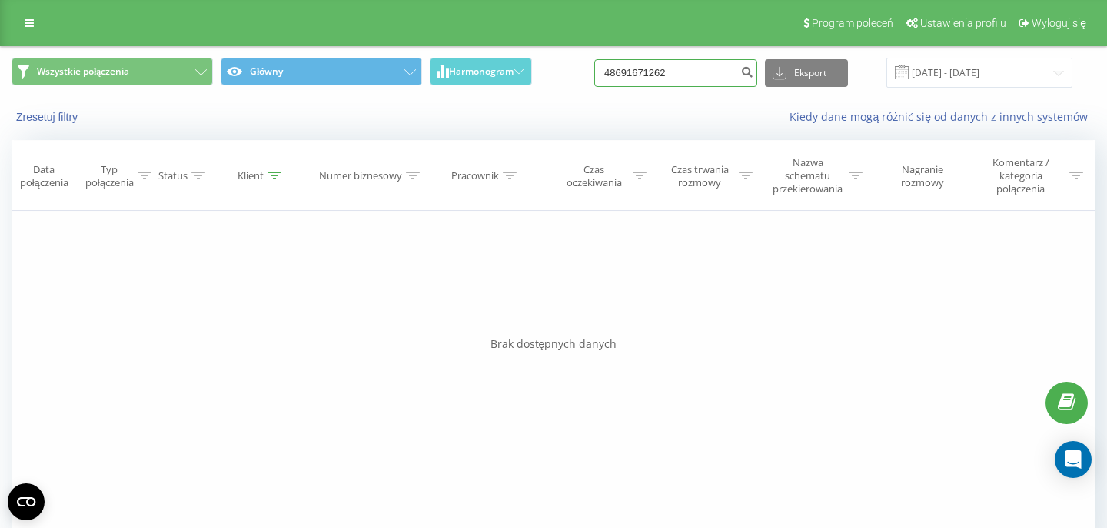
click at [594, 71] on input "48691671262" at bounding box center [675, 73] width 163 height 28
paste input "882461231"
type input "48882461231"
drag, startPoint x: 687, startPoint y: 75, endPoint x: 542, endPoint y: 65, distance: 145.7
click at [594, 69] on input "48882461231" at bounding box center [675, 73] width 163 height 28
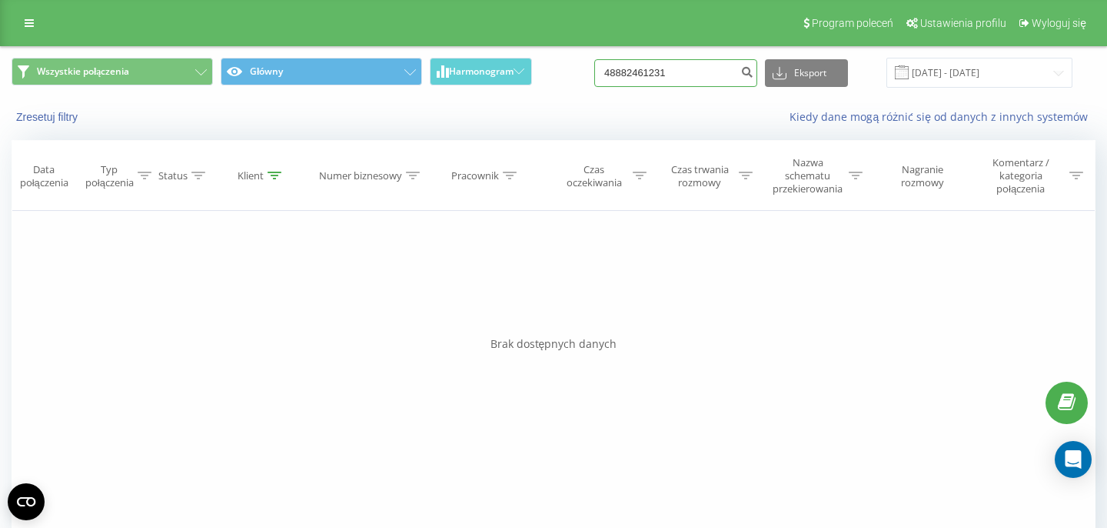
paste input "660 581 407"
type input "660 581 407"
drag, startPoint x: 684, startPoint y: 78, endPoint x: 489, endPoint y: 78, distance: 195.3
click at [594, 78] on input "660581407" at bounding box center [675, 73] width 163 height 28
paste input "48502711541"
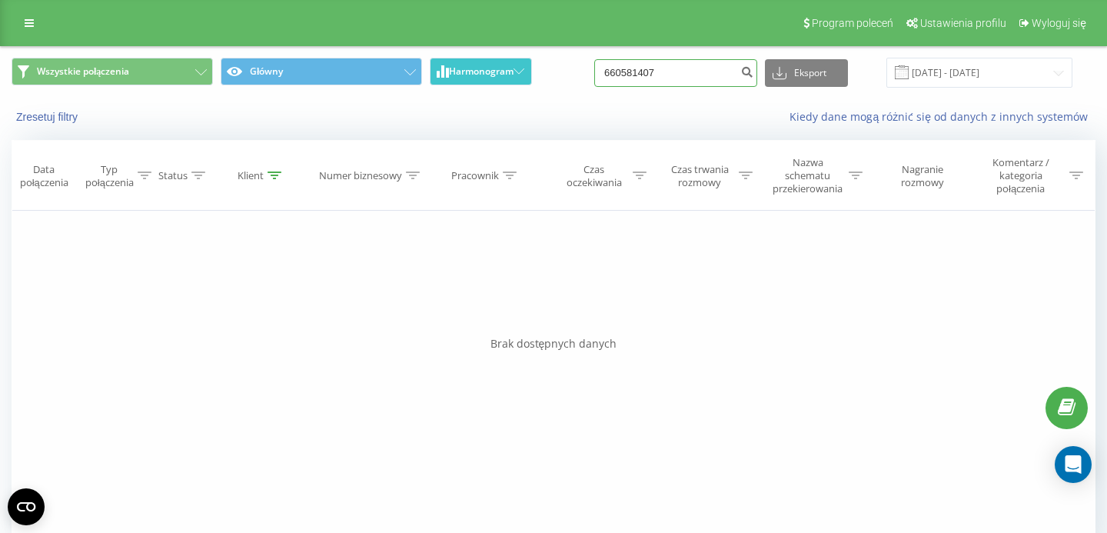
type input "48502711541"
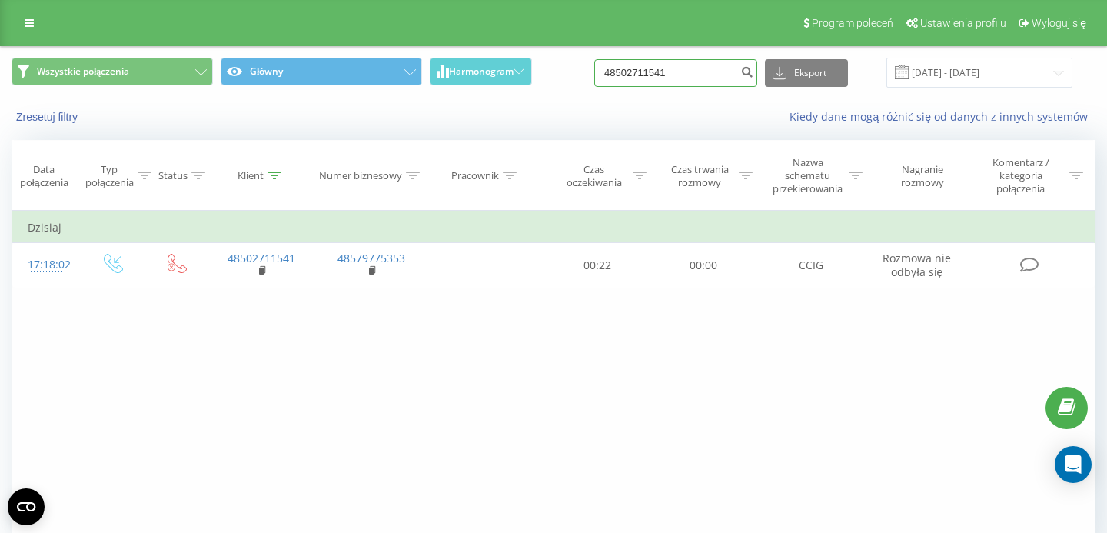
drag, startPoint x: 711, startPoint y: 72, endPoint x: 556, endPoint y: 72, distance: 155.3
click at [594, 72] on input "48502711541" at bounding box center [675, 73] width 163 height 28
paste input "725 152 903"
type input "725 152 903"
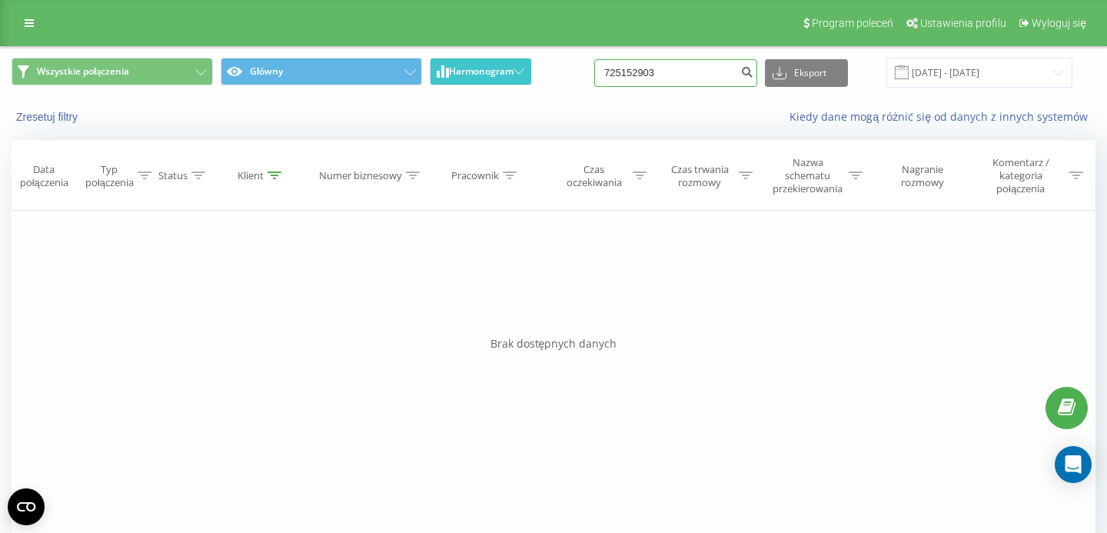
drag, startPoint x: 701, startPoint y: 75, endPoint x: 449, endPoint y: 79, distance: 252.3
click at [594, 79] on input "725152903" at bounding box center [675, 73] width 163 height 28
paste input "152 903"
type input "725 152 903"
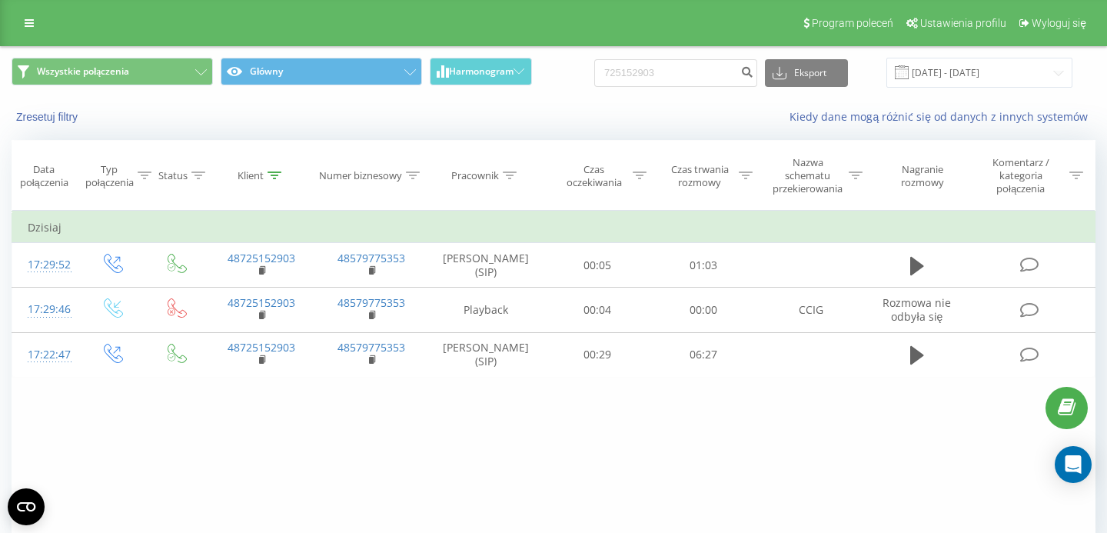
click at [914, 271] on icon at bounding box center [917, 266] width 14 height 18
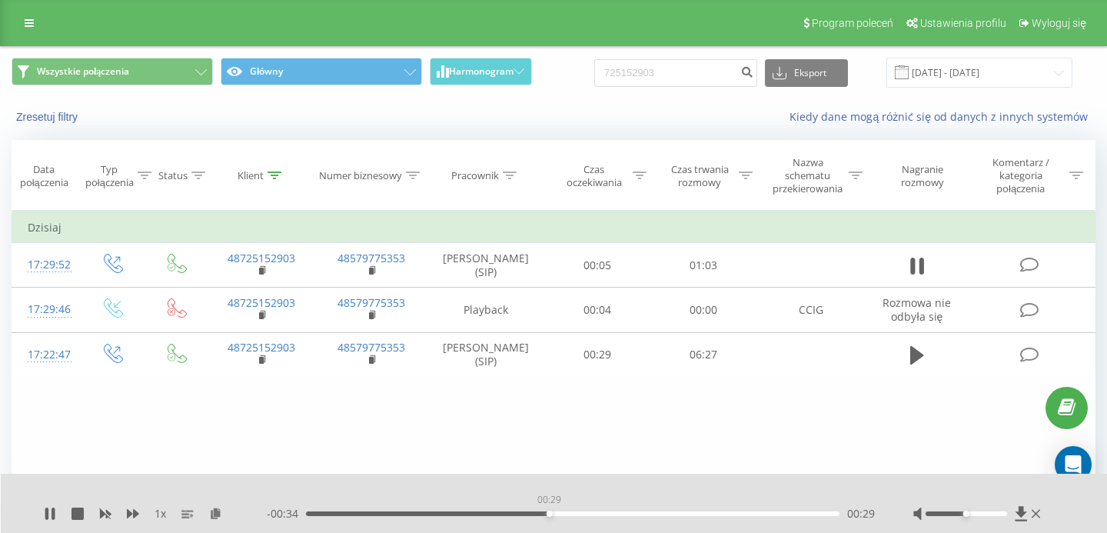
click at [549, 514] on div "00:29" at bounding box center [573, 513] width 534 height 5
click at [431, 512] on div "00:32" at bounding box center [573, 513] width 534 height 5
click at [326, 514] on div "00:27" at bounding box center [573, 513] width 534 height 5
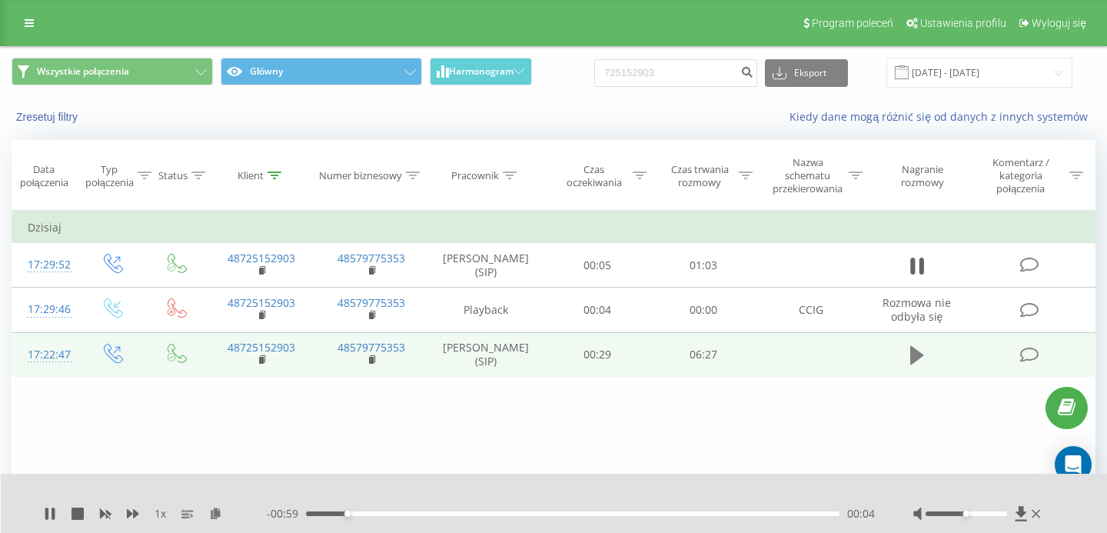
click at [918, 361] on icon at bounding box center [917, 355] width 14 height 18
click at [340, 514] on div "00:00" at bounding box center [573, 513] width 534 height 5
click at [531, 515] on div "02:43" at bounding box center [573, 513] width 534 height 5
click at [55, 509] on icon at bounding box center [53, 514] width 3 height 12
click at [54, 509] on icon at bounding box center [50, 514] width 12 height 12
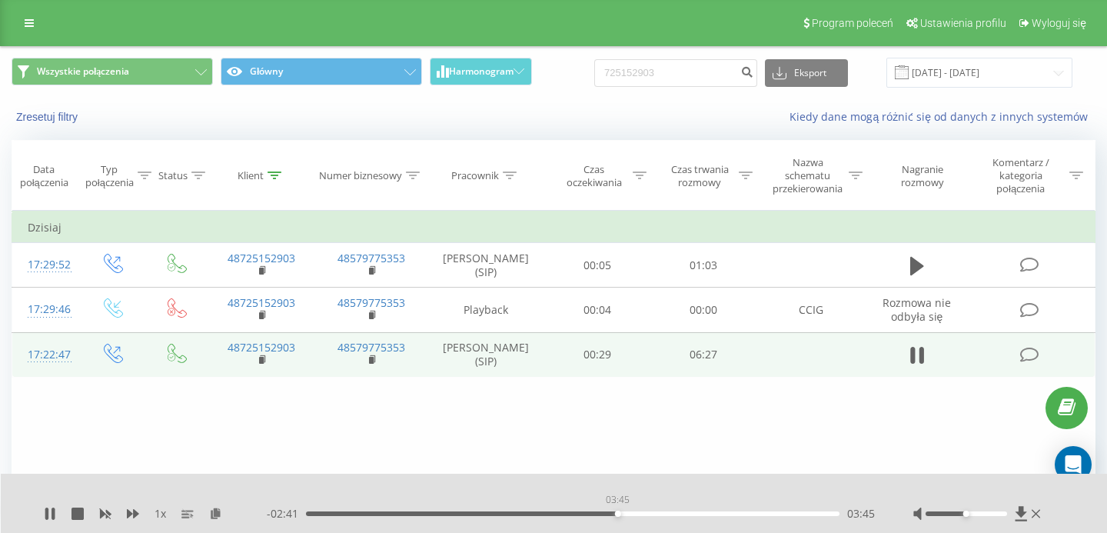
click at [617, 512] on div "03:45" at bounding box center [573, 513] width 534 height 5
click at [654, 511] on div "03:49" at bounding box center [573, 513] width 534 height 5
click at [701, 514] on div "04:46" at bounding box center [573, 513] width 534 height 5
click at [741, 514] on div "04:49" at bounding box center [573, 513] width 534 height 5
click at [789, 512] on div "05:23" at bounding box center [573, 513] width 534 height 5
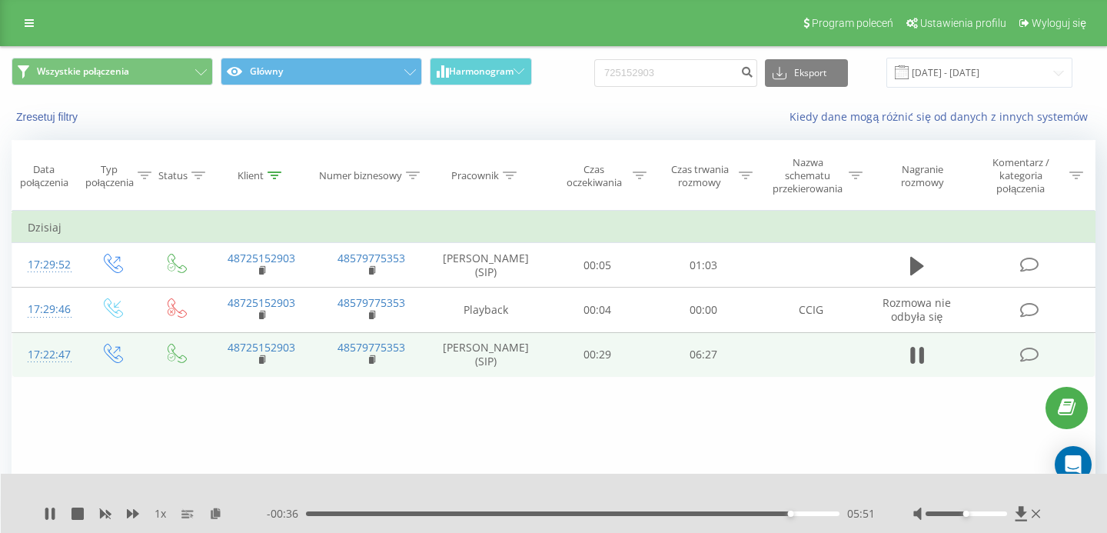
click at [807, 514] on div "05:51" at bounding box center [573, 513] width 534 height 5
click at [820, 514] on div "06:12" at bounding box center [573, 513] width 534 height 5
click at [323, 513] on div "06:14" at bounding box center [573, 513] width 534 height 5
click at [387, 514] on div "00:13" at bounding box center [573, 513] width 534 height 5
click at [419, 511] on div "- 05:27 01:00 01:00" at bounding box center [571, 513] width 608 height 15
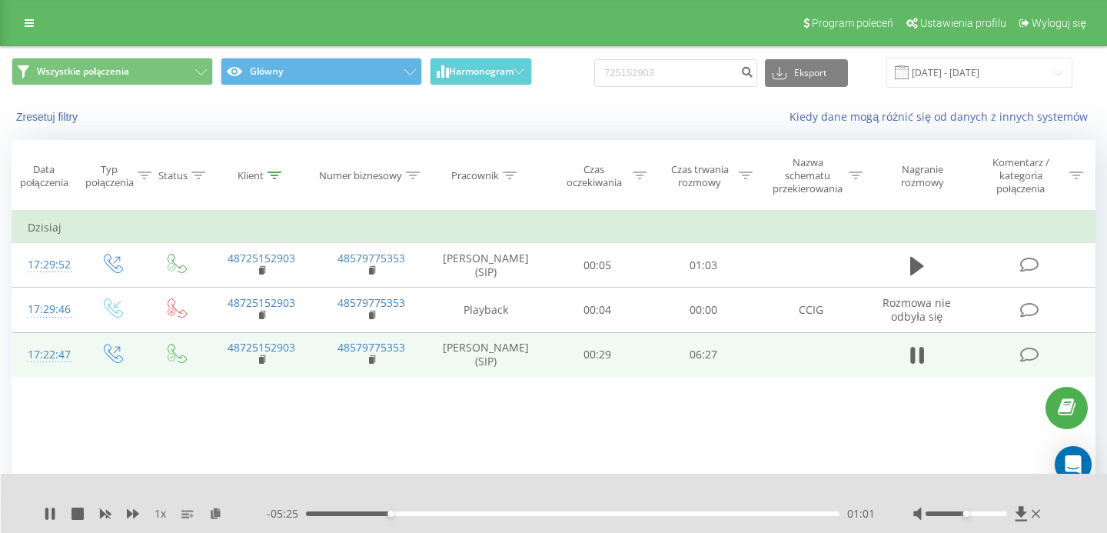
click at [408, 514] on div "01:01" at bounding box center [573, 513] width 534 height 5
click at [431, 513] on div "01:30" at bounding box center [573, 513] width 534 height 5
click at [442, 513] on div "01:39" at bounding box center [573, 513] width 534 height 5
click at [465, 514] on div "00:00" at bounding box center [573, 513] width 534 height 5
click at [483, 513] on div "02:08" at bounding box center [573, 513] width 534 height 5
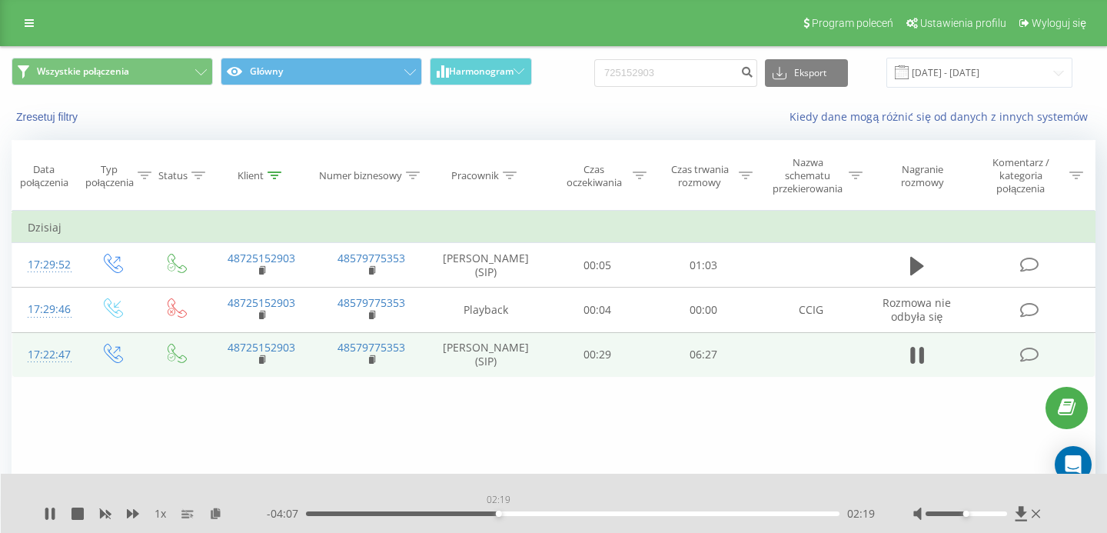
click at [498, 513] on div "02:19" at bounding box center [573, 513] width 534 height 5
click at [526, 513] on div "02:22" at bounding box center [573, 513] width 534 height 5
click at [631, 514] on div "03:35" at bounding box center [573, 513] width 534 height 5
click at [657, 514] on div "04:14" at bounding box center [573, 513] width 534 height 5
click at [695, 514] on div "04:16" at bounding box center [573, 513] width 534 height 5
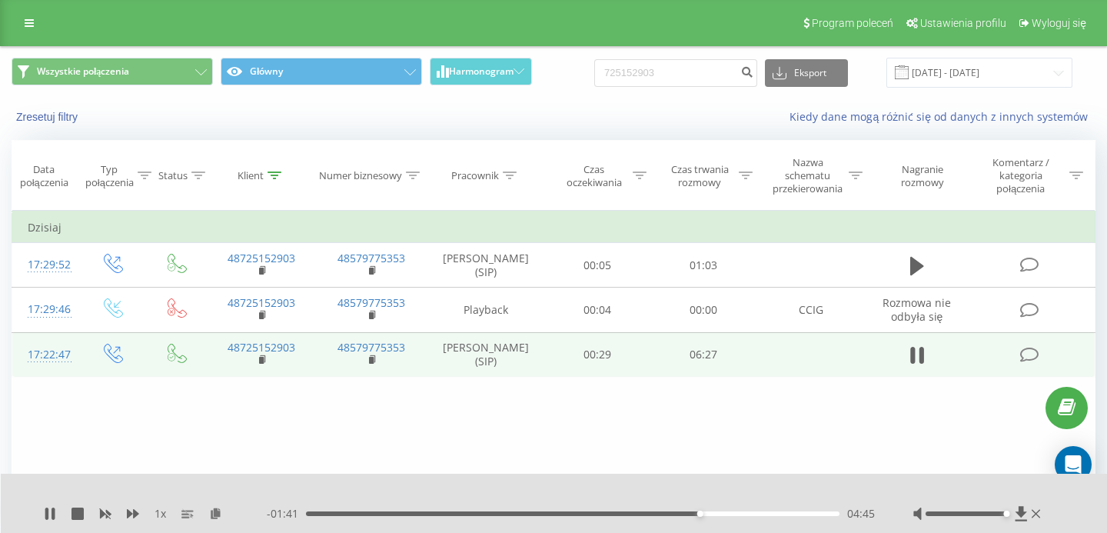
drag, startPoint x: 960, startPoint y: 514, endPoint x: 1040, endPoint y: 520, distance: 79.4
click at [1041, 521] on div at bounding box center [979, 513] width 131 height 15
click at [1039, 514] on icon at bounding box center [1036, 514] width 8 height 12
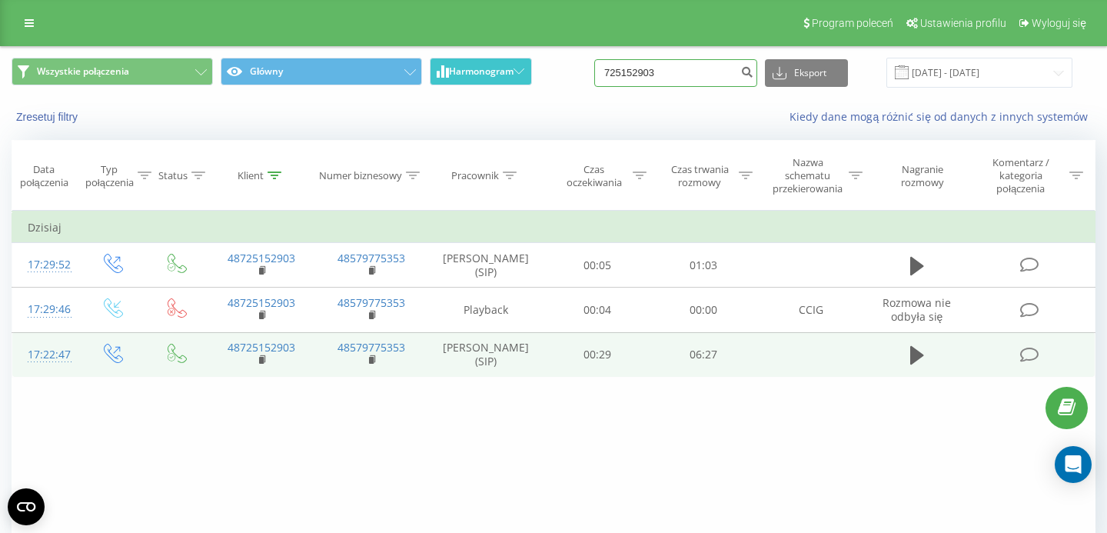
drag, startPoint x: 674, startPoint y: 66, endPoint x: 530, endPoint y: 67, distance: 144.6
click at [594, 67] on input "725152903" at bounding box center [675, 73] width 163 height 28
click at [720, 74] on input at bounding box center [675, 73] width 163 height 28
paste input "48600343892"
type input "48600343892"
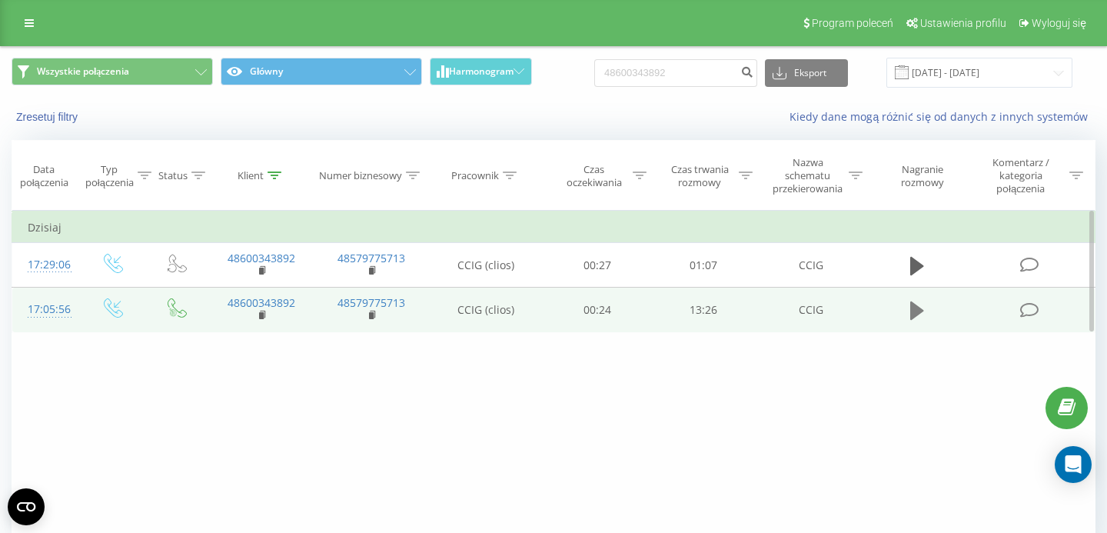
click at [910, 316] on icon at bounding box center [917, 310] width 14 height 18
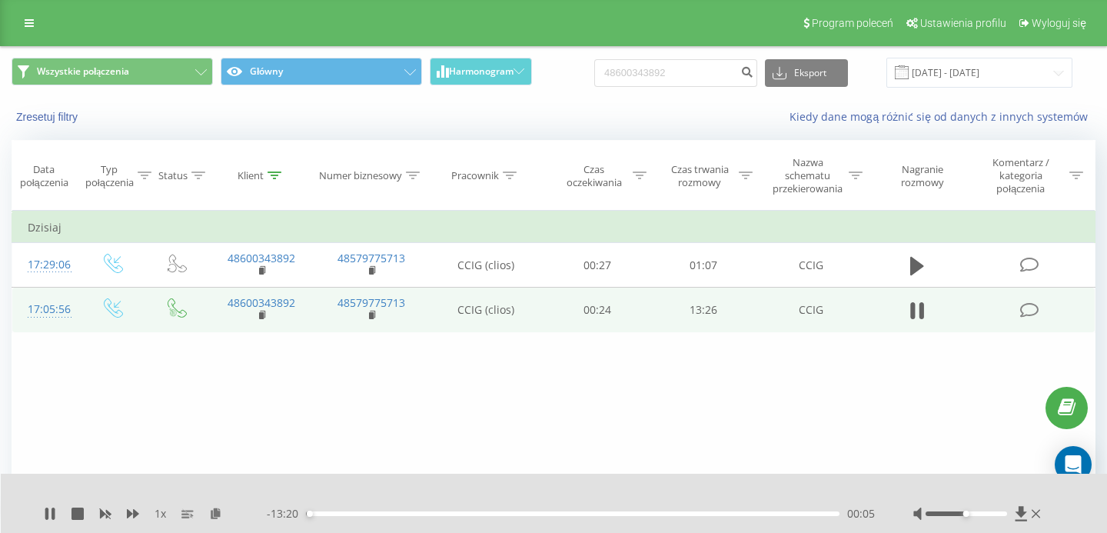
click at [752, 510] on div "- 13:20 00:05 00:05" at bounding box center [571, 513] width 608 height 15
click at [750, 514] on div "11:09" at bounding box center [573, 513] width 534 height 5
click at [1034, 511] on icon at bounding box center [1036, 513] width 8 height 8
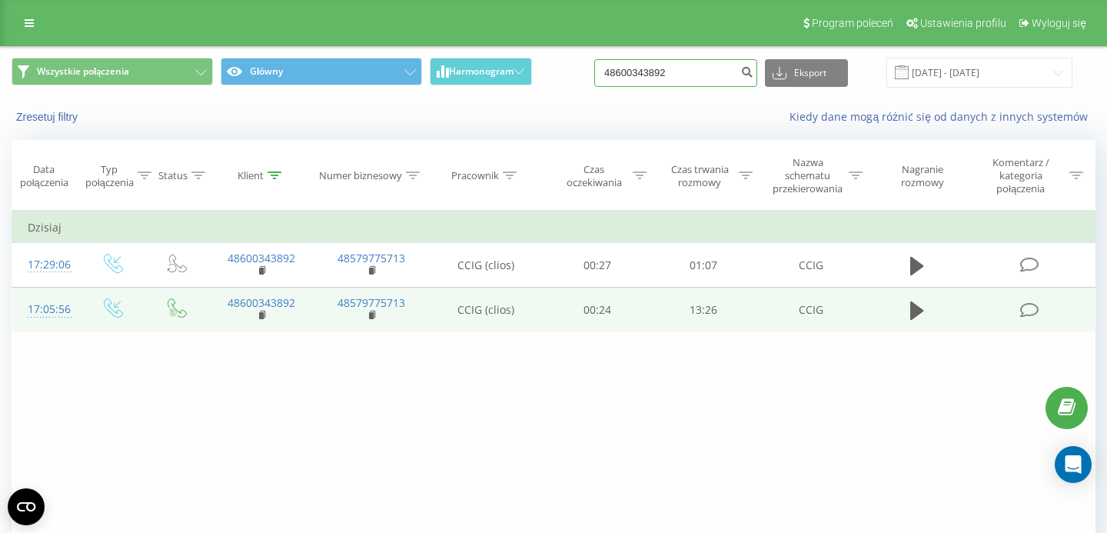
click at [666, 70] on input "48600343892" at bounding box center [675, 73] width 163 height 28
